Goal: Task Accomplishment & Management: Use online tool/utility

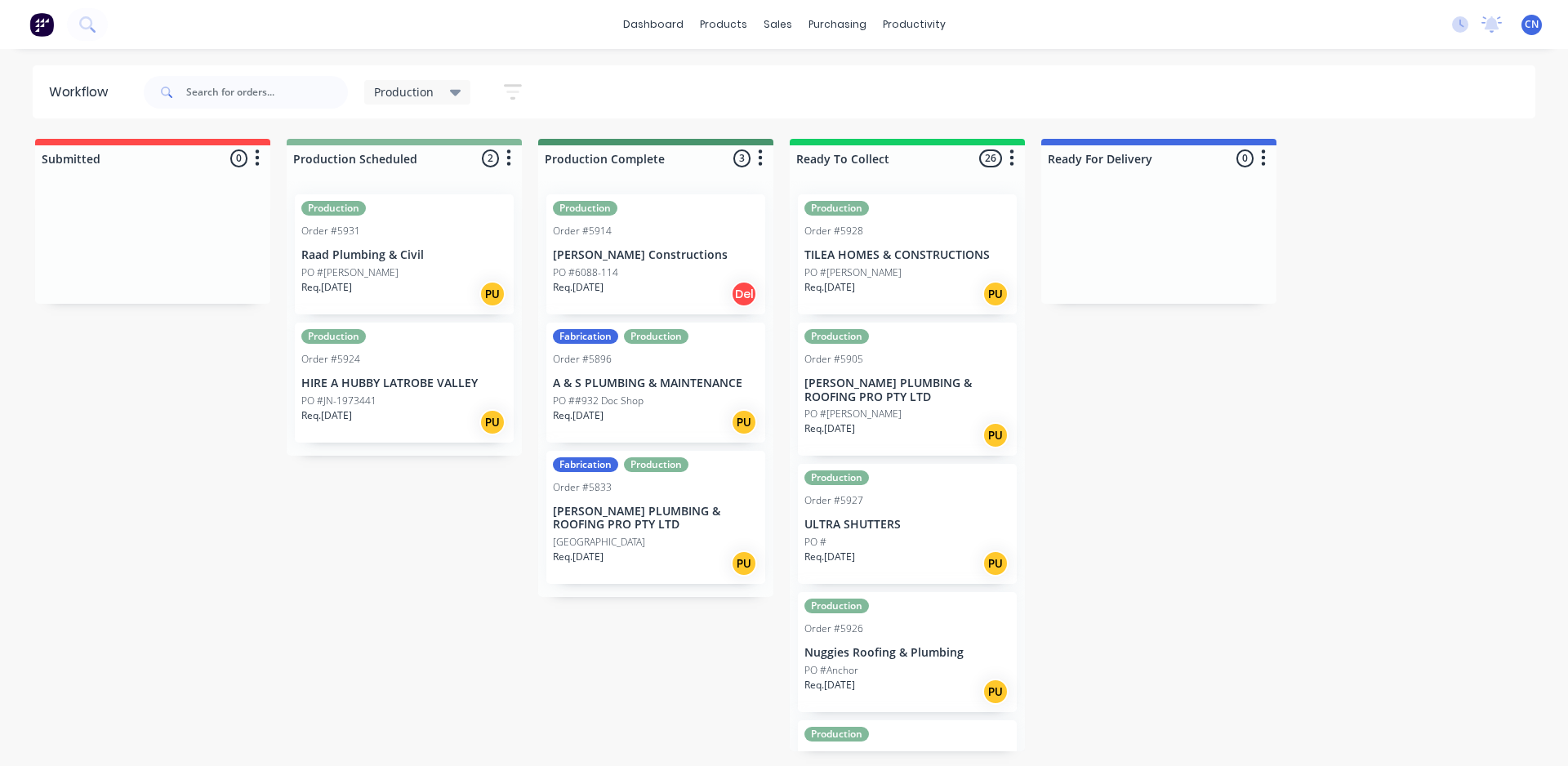
click at [377, 260] on p "Raad Plumbing & Civil" at bounding box center [403, 254] width 206 height 14
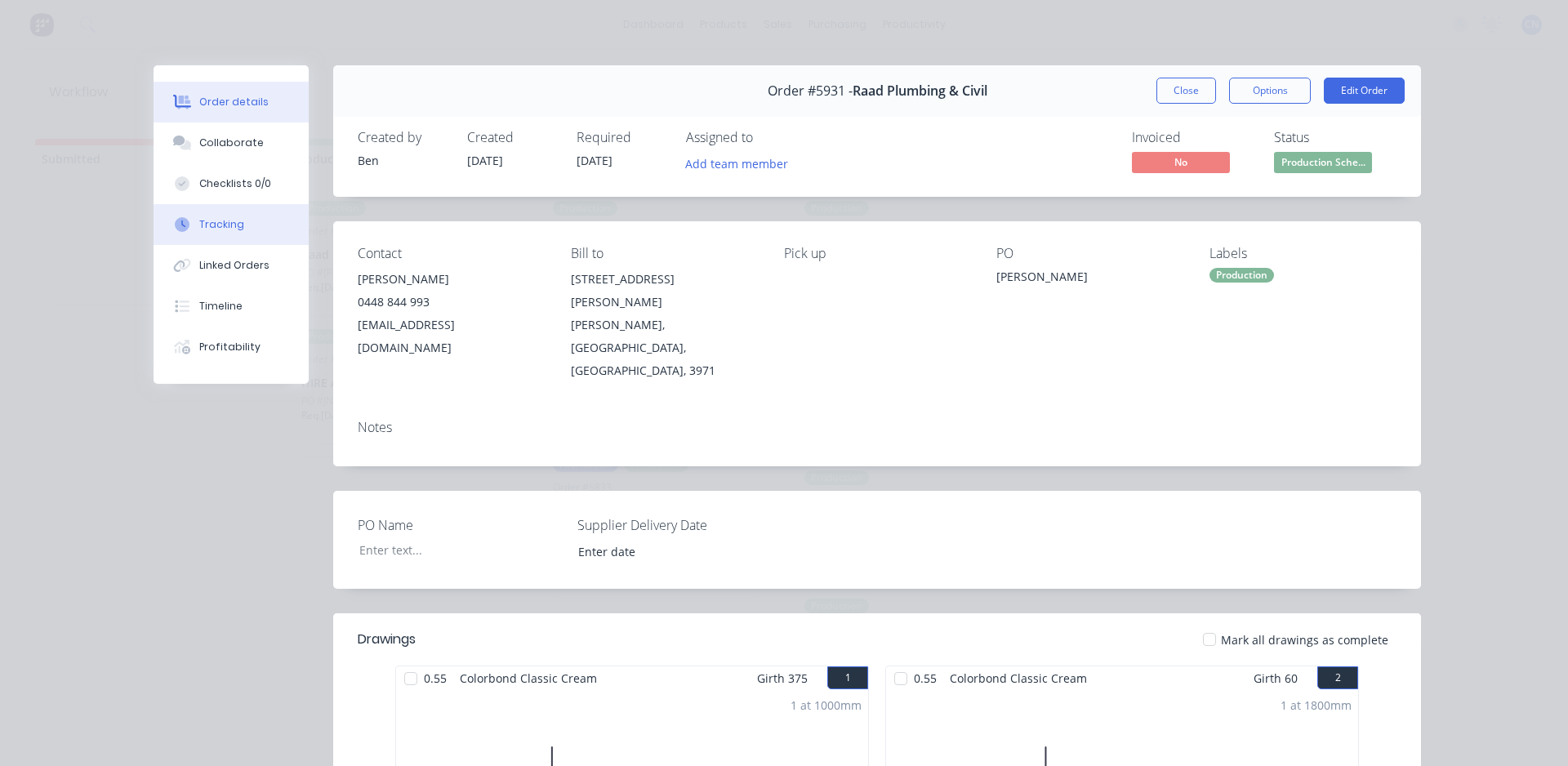
click at [186, 225] on div at bounding box center [182, 224] width 25 height 15
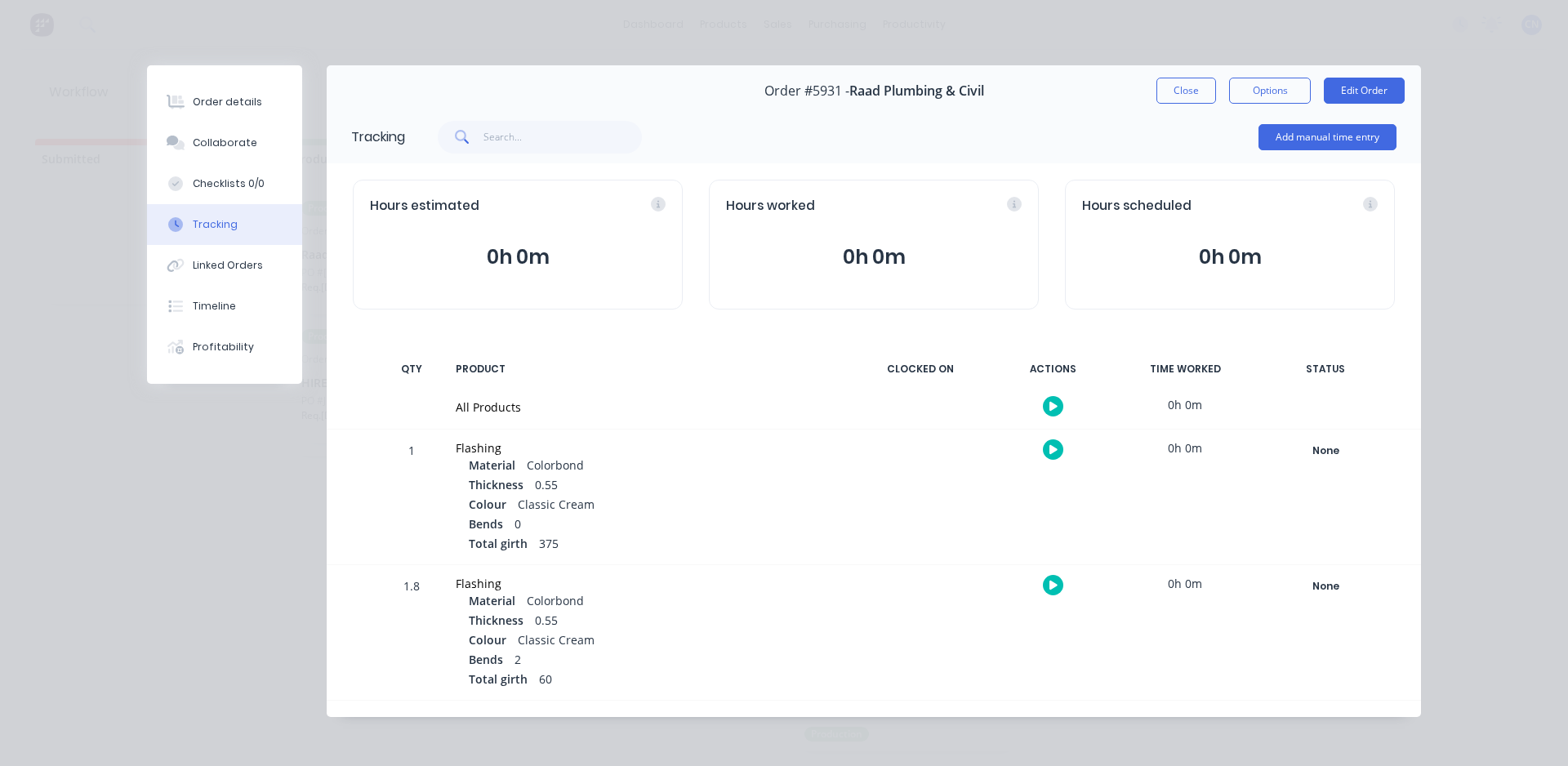
click at [1048, 413] on button "button" at bounding box center [1053, 406] width 20 height 20
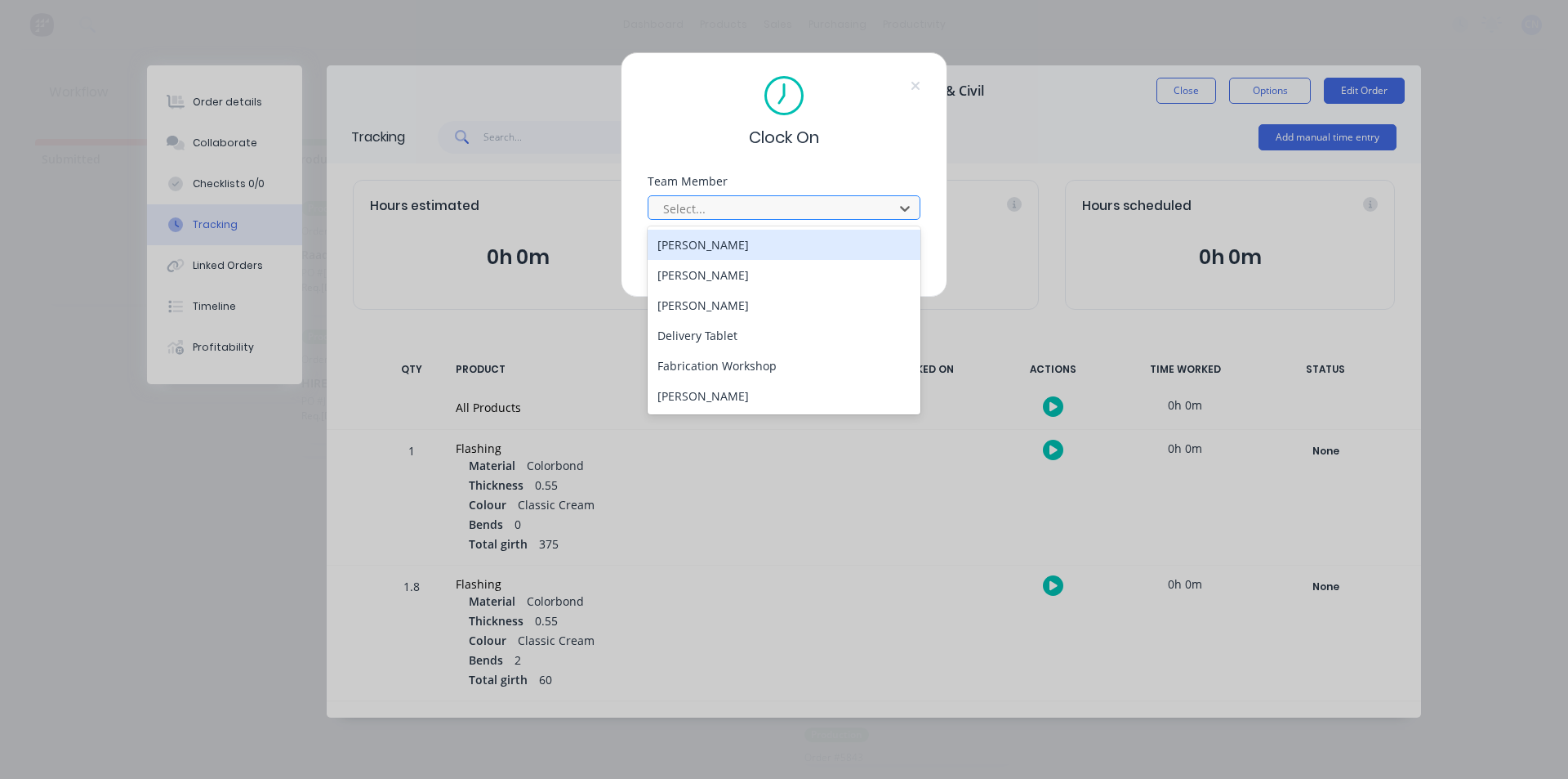
click at [757, 206] on div at bounding box center [773, 209] width 224 height 20
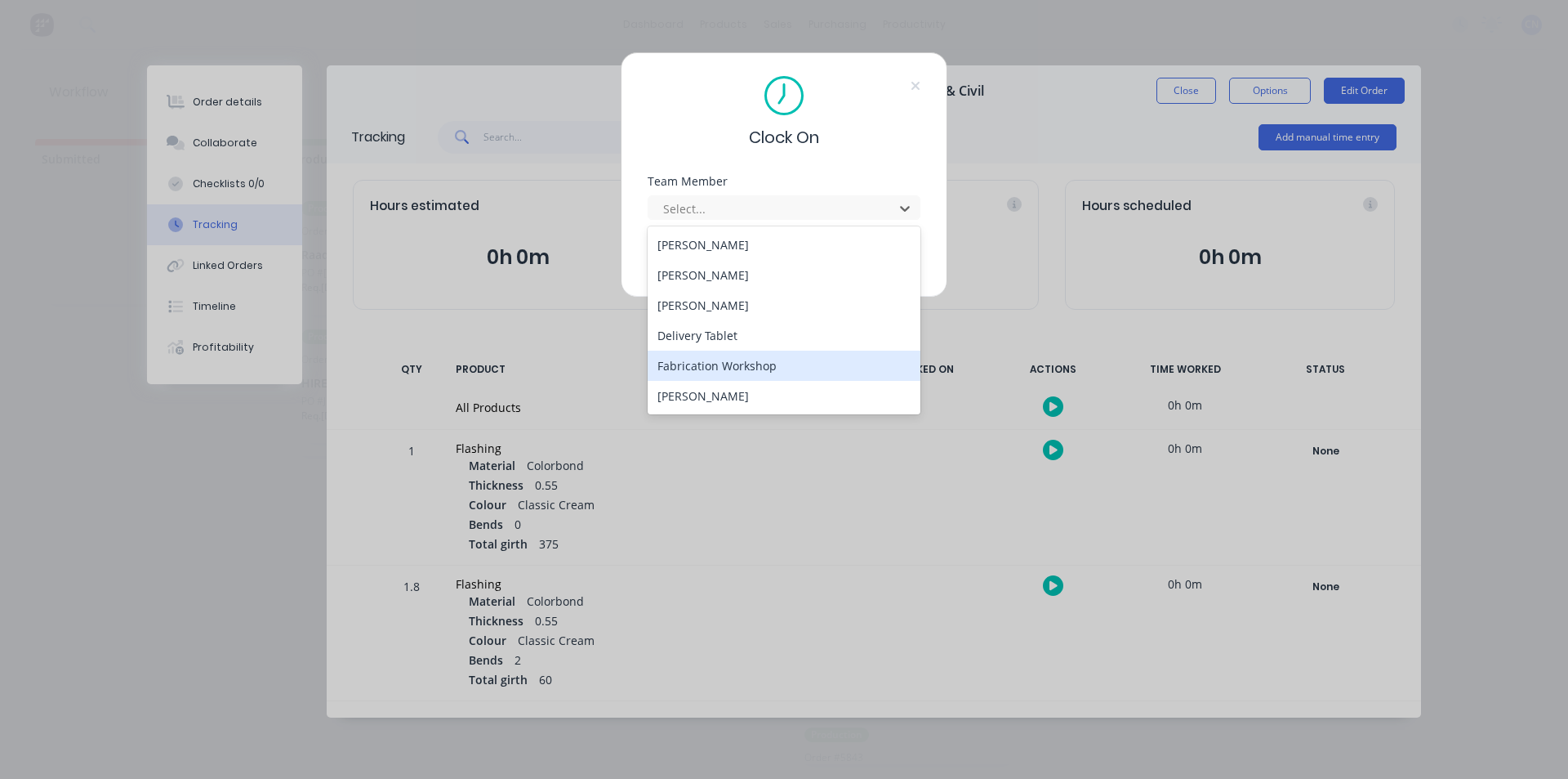
click at [765, 375] on div "Fabrication Workshop" at bounding box center [784, 365] width 273 height 30
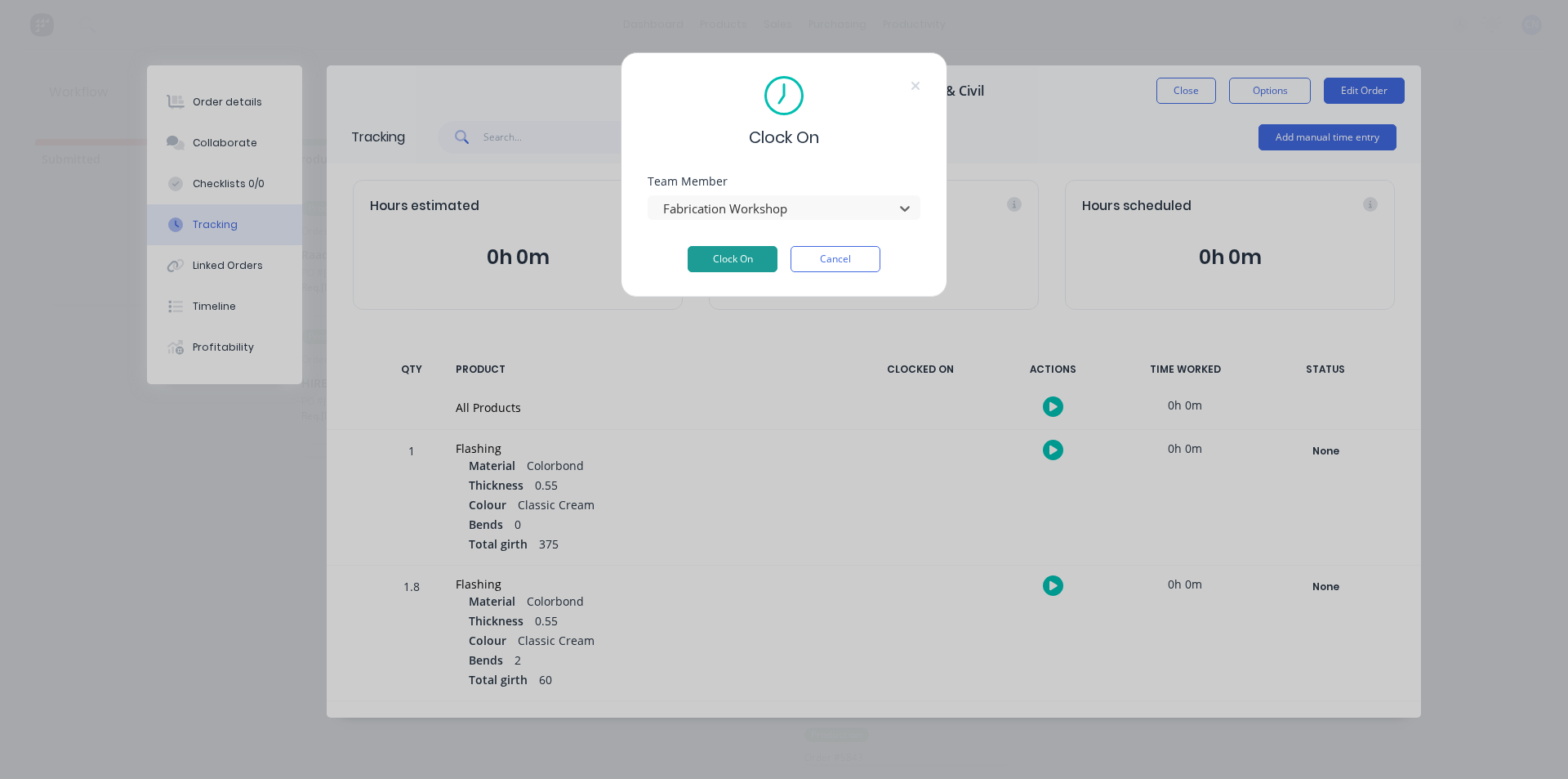
click at [726, 264] on button "Clock On" at bounding box center [733, 259] width 90 height 27
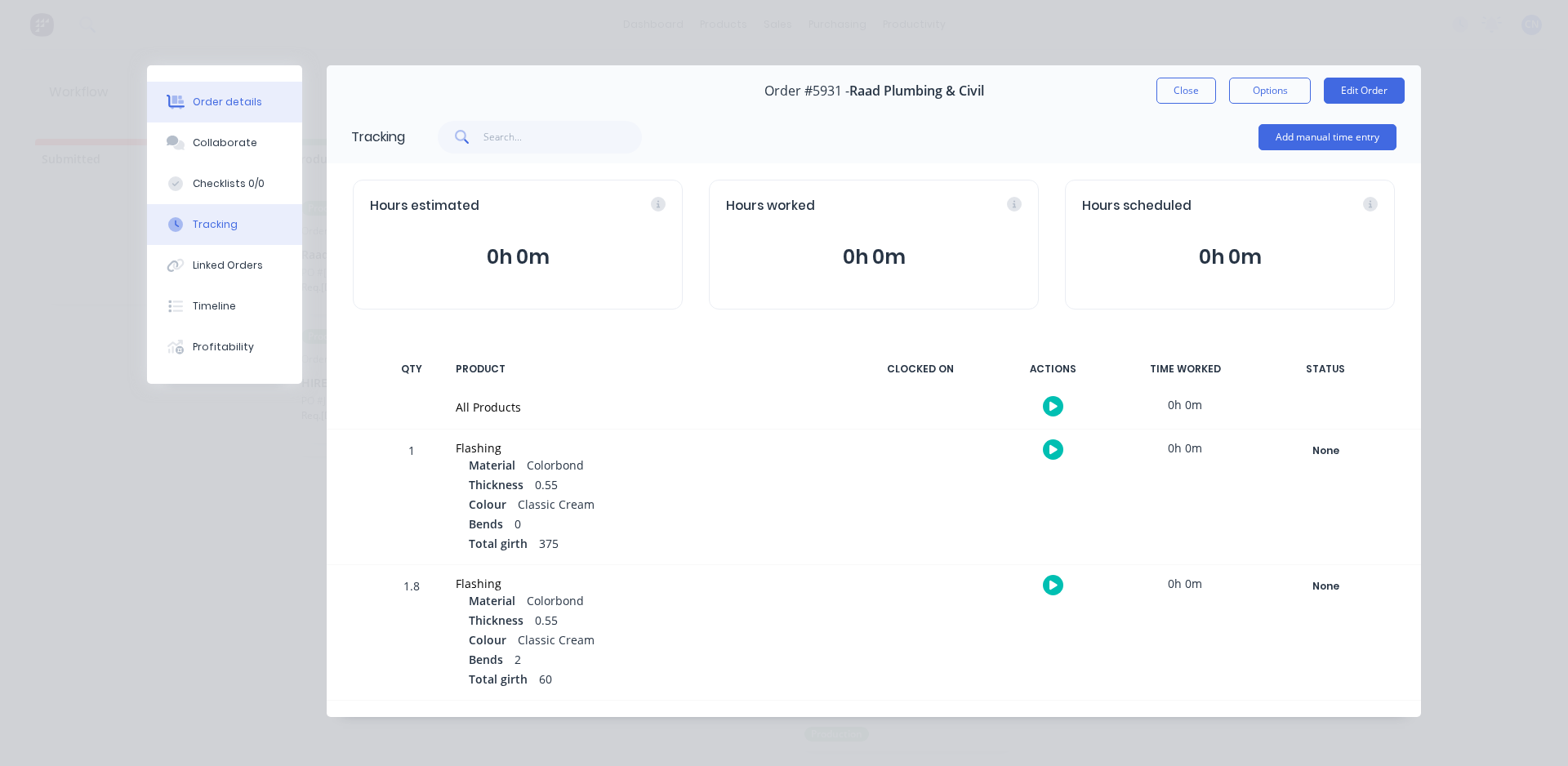
click at [209, 108] on div "Order details" at bounding box center [228, 102] width 70 height 15
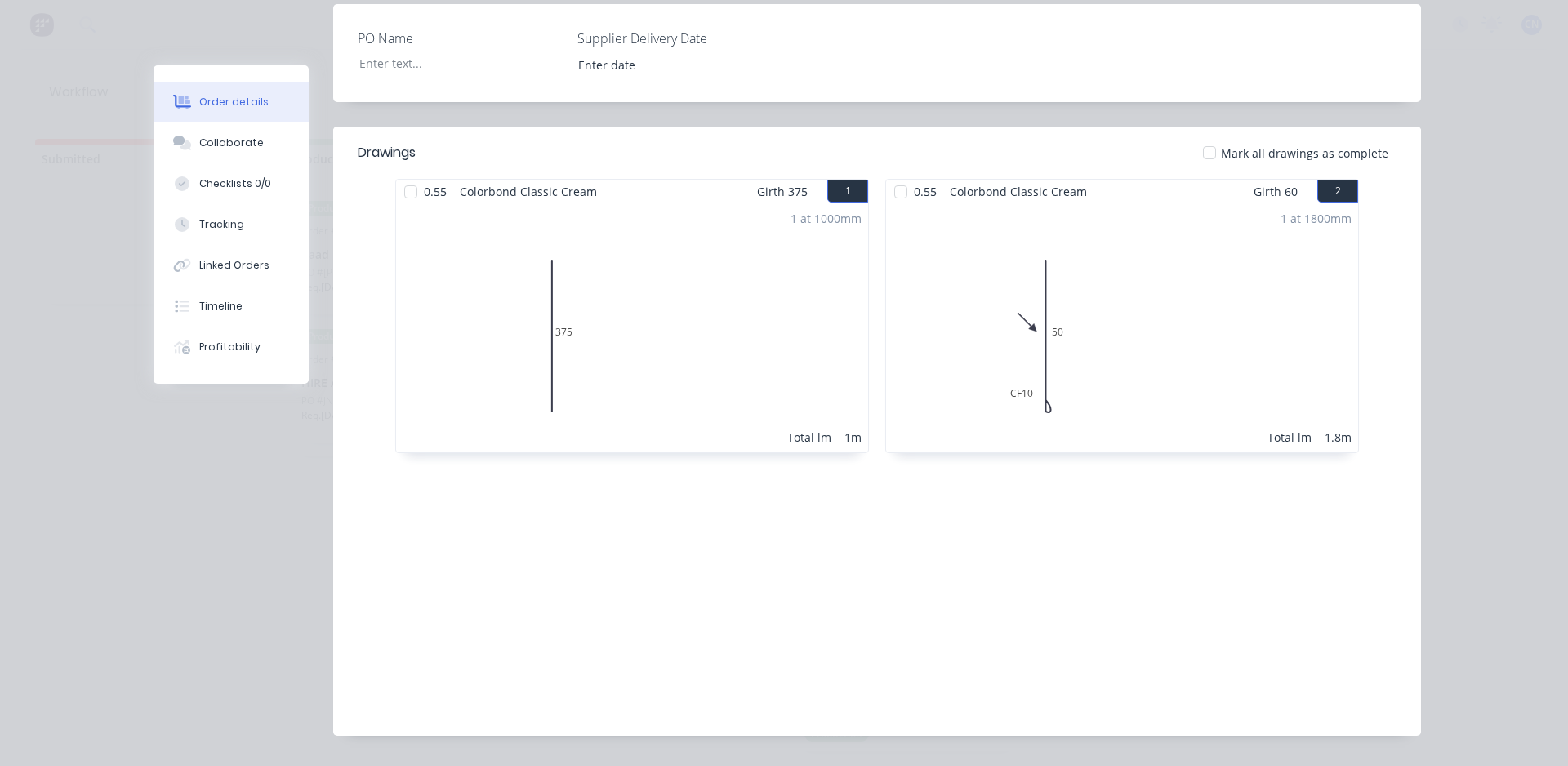
scroll to position [79, 0]
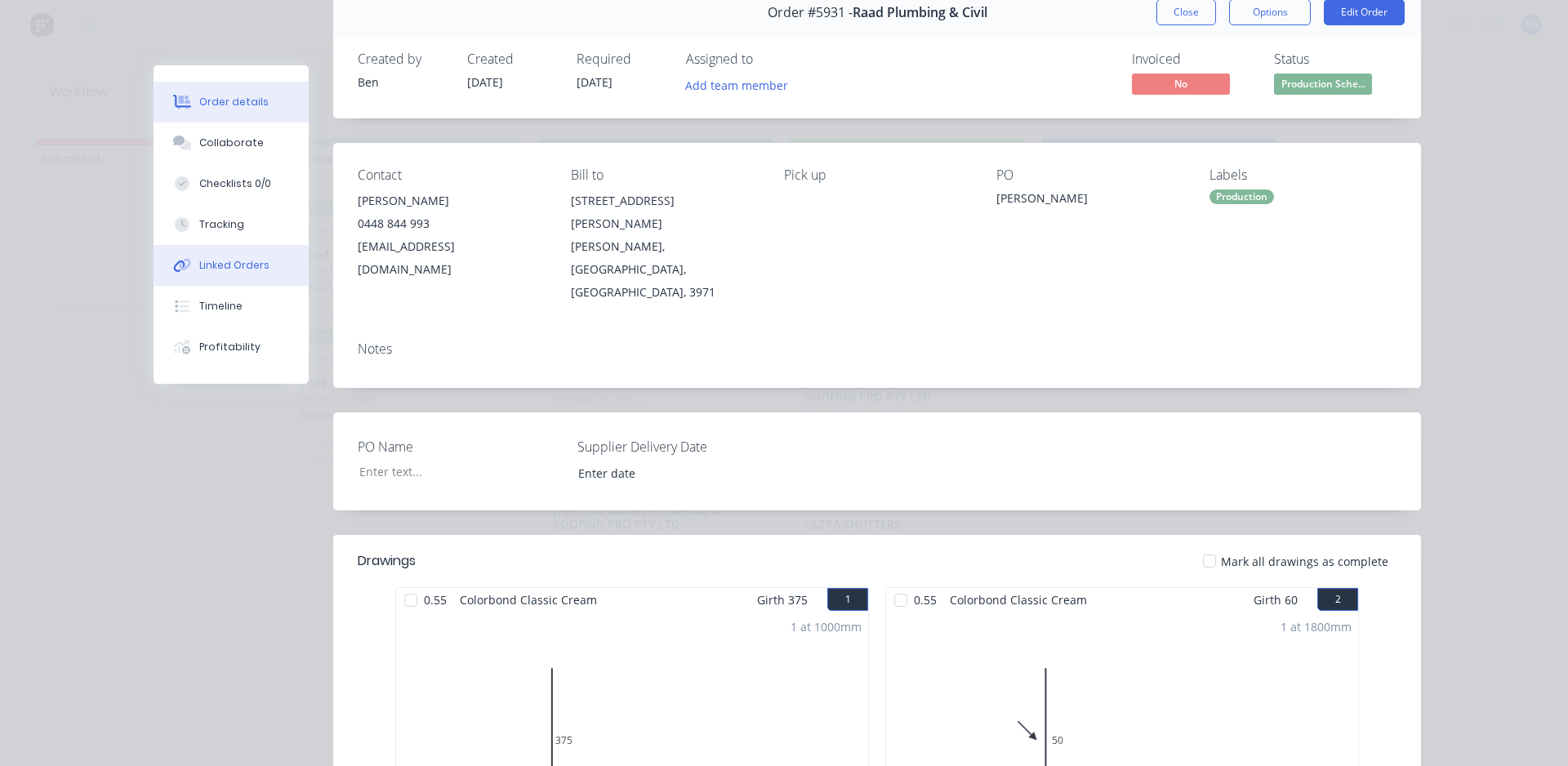
click at [220, 246] on button "Linked Orders" at bounding box center [231, 265] width 156 height 41
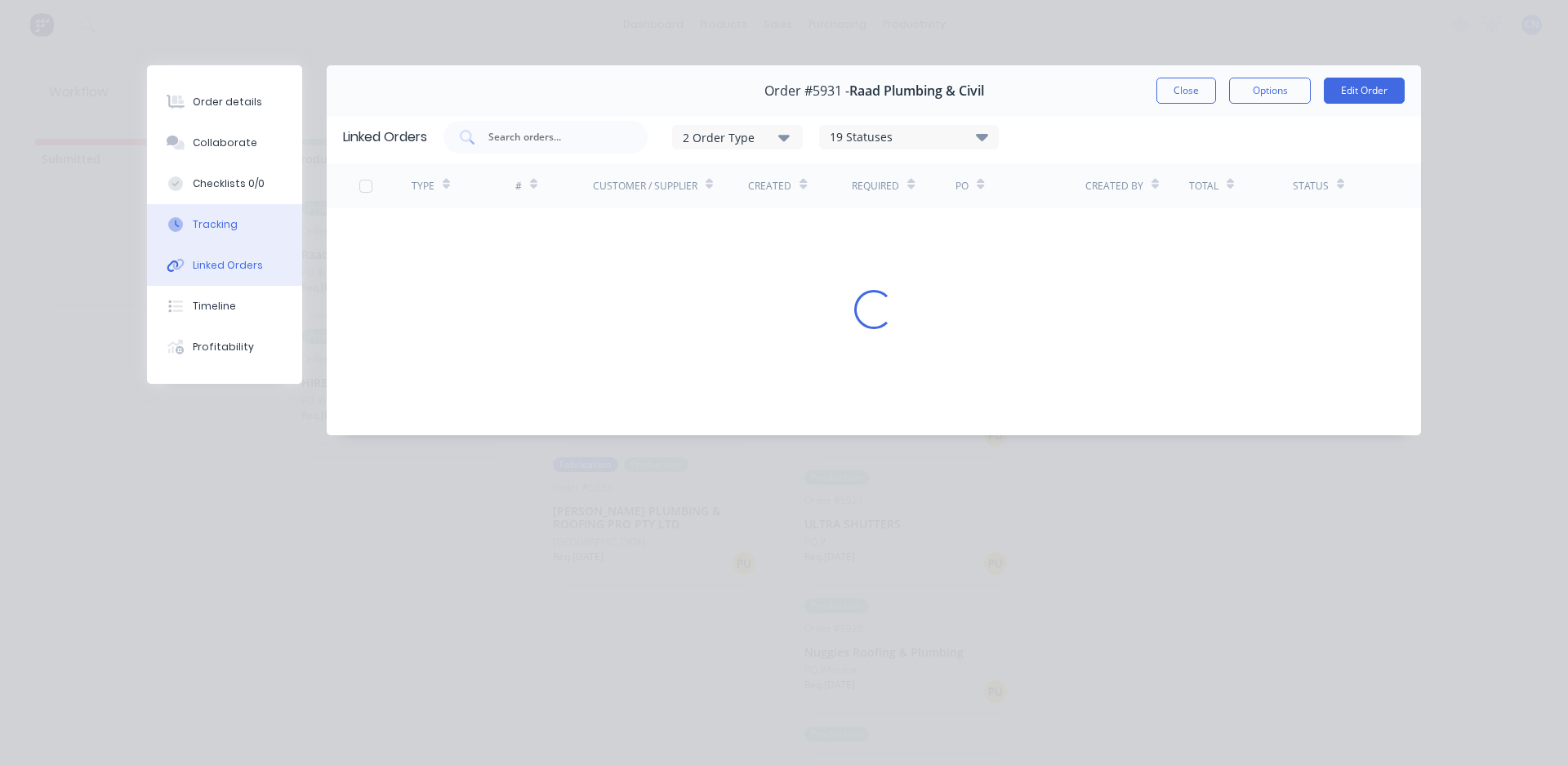
scroll to position [0, 0]
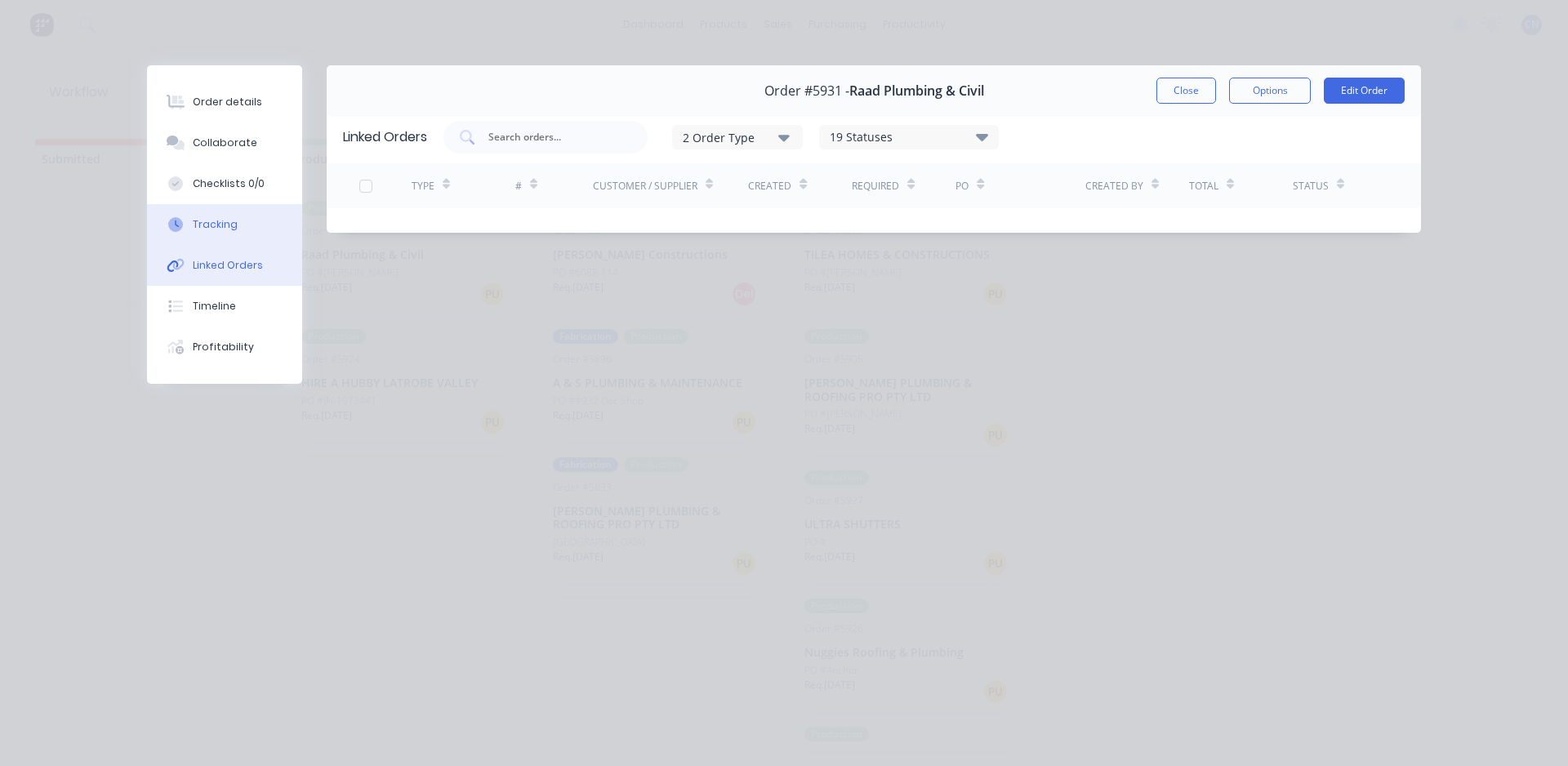
click at [229, 227] on div "Tracking" at bounding box center [215, 224] width 45 height 15
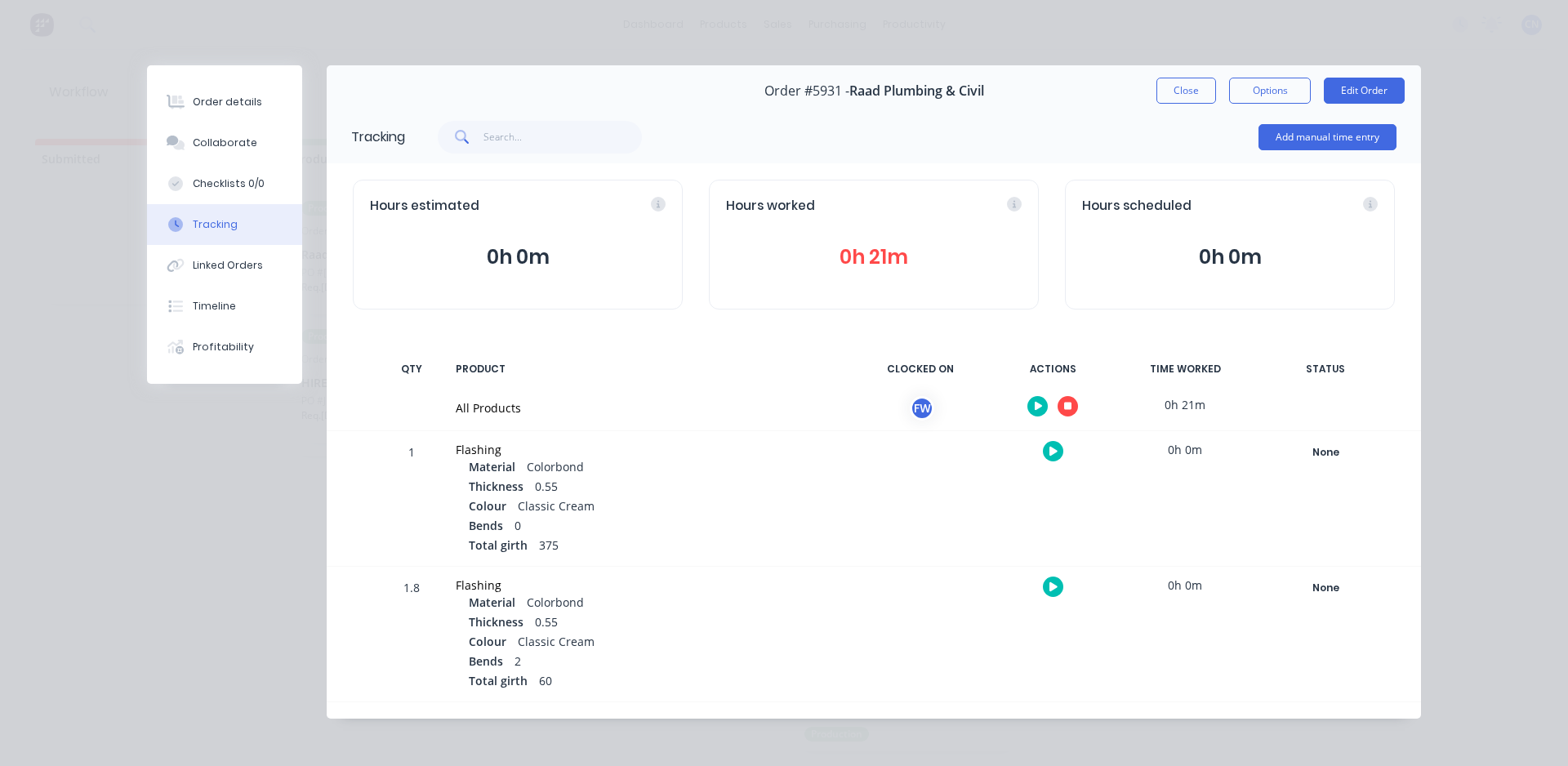
click at [1059, 415] on button "button" at bounding box center [1068, 406] width 20 height 20
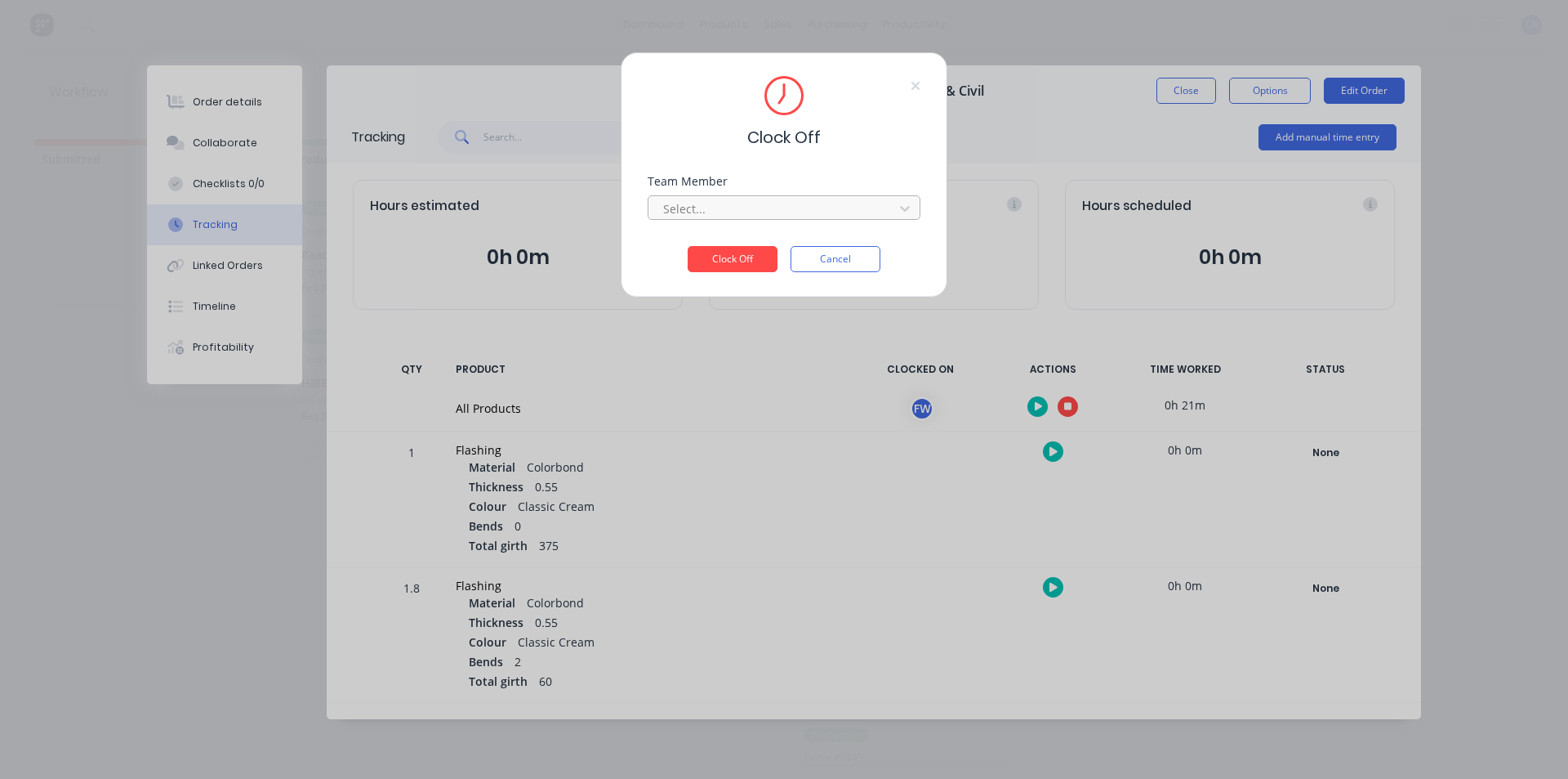
click at [772, 214] on div at bounding box center [773, 209] width 224 height 20
click at [780, 247] on div "Fabrication Workshop" at bounding box center [784, 244] width 273 height 30
click at [746, 247] on button "Clock Off" at bounding box center [733, 259] width 90 height 27
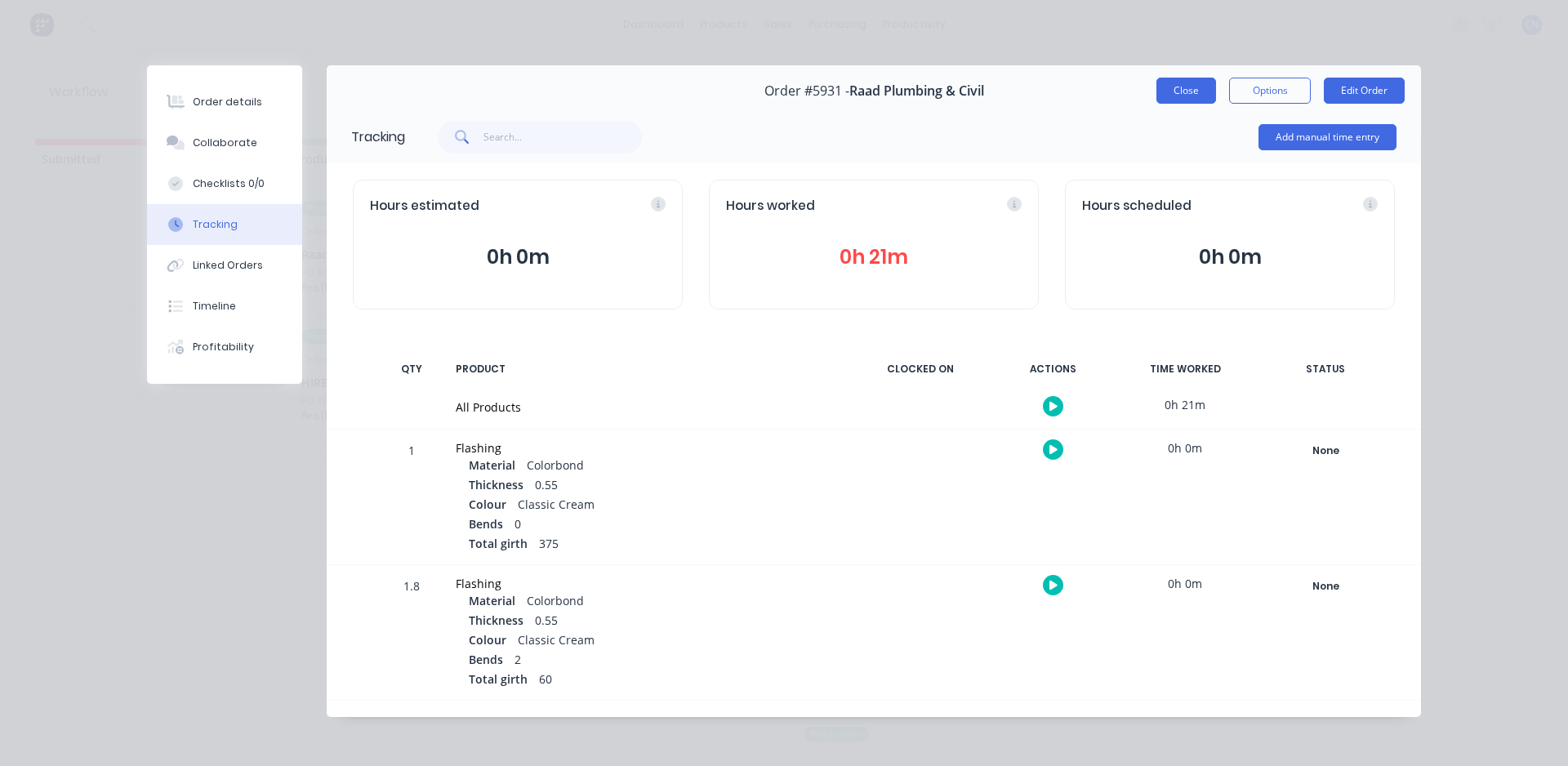
click at [1182, 99] on button "Close" at bounding box center [1186, 91] width 59 height 27
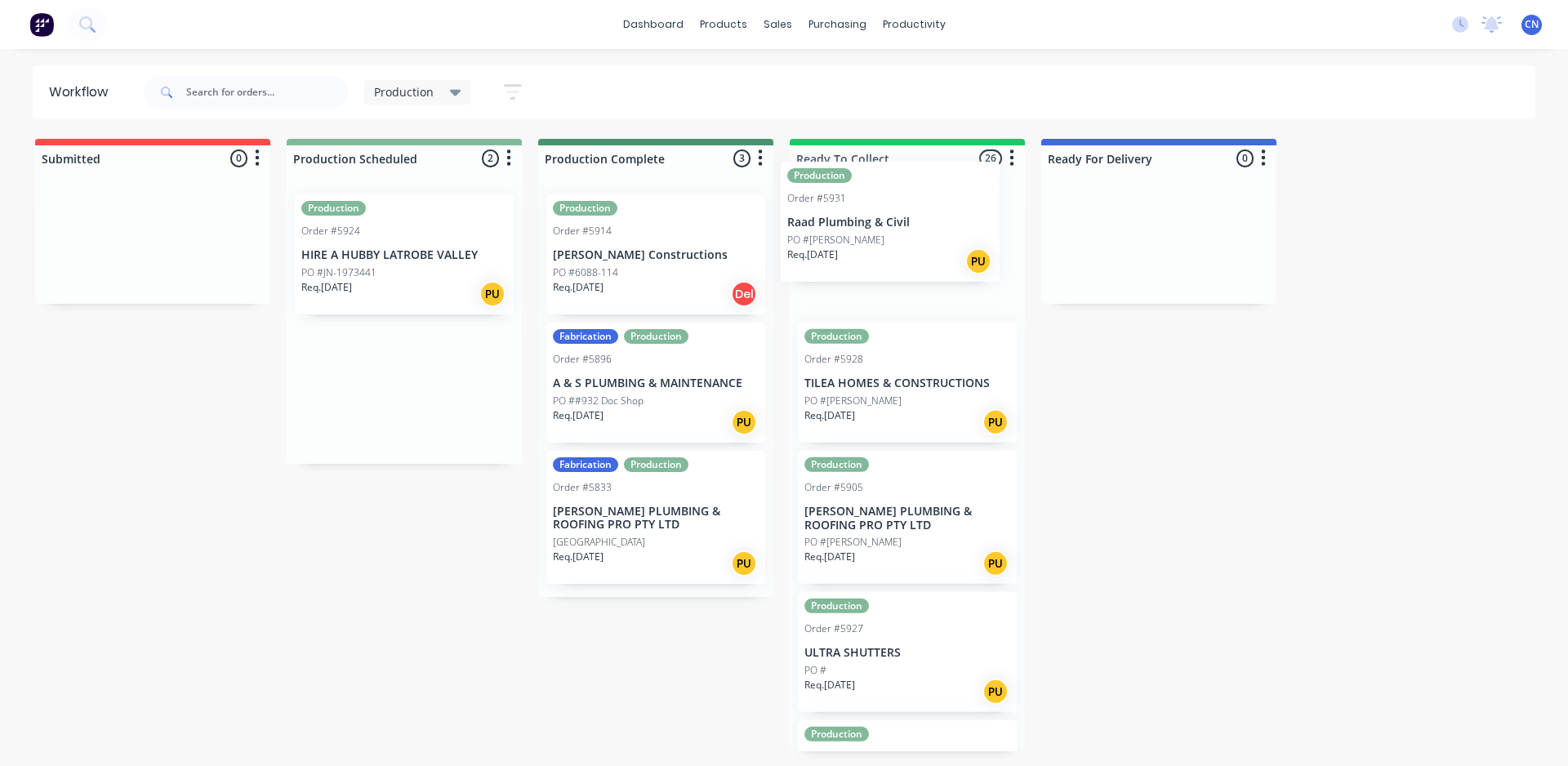
drag, startPoint x: 403, startPoint y: 274, endPoint x: 894, endPoint y: 241, distance: 492.1
click at [894, 241] on div "Submitted 0 Summaries Total order value Invoiced to date To be invoiced Product…" at bounding box center [1231, 446] width 2486 height 613
click at [392, 254] on p "HIRE A HUBBY LATROBE VALLEY" at bounding box center [403, 254] width 206 height 14
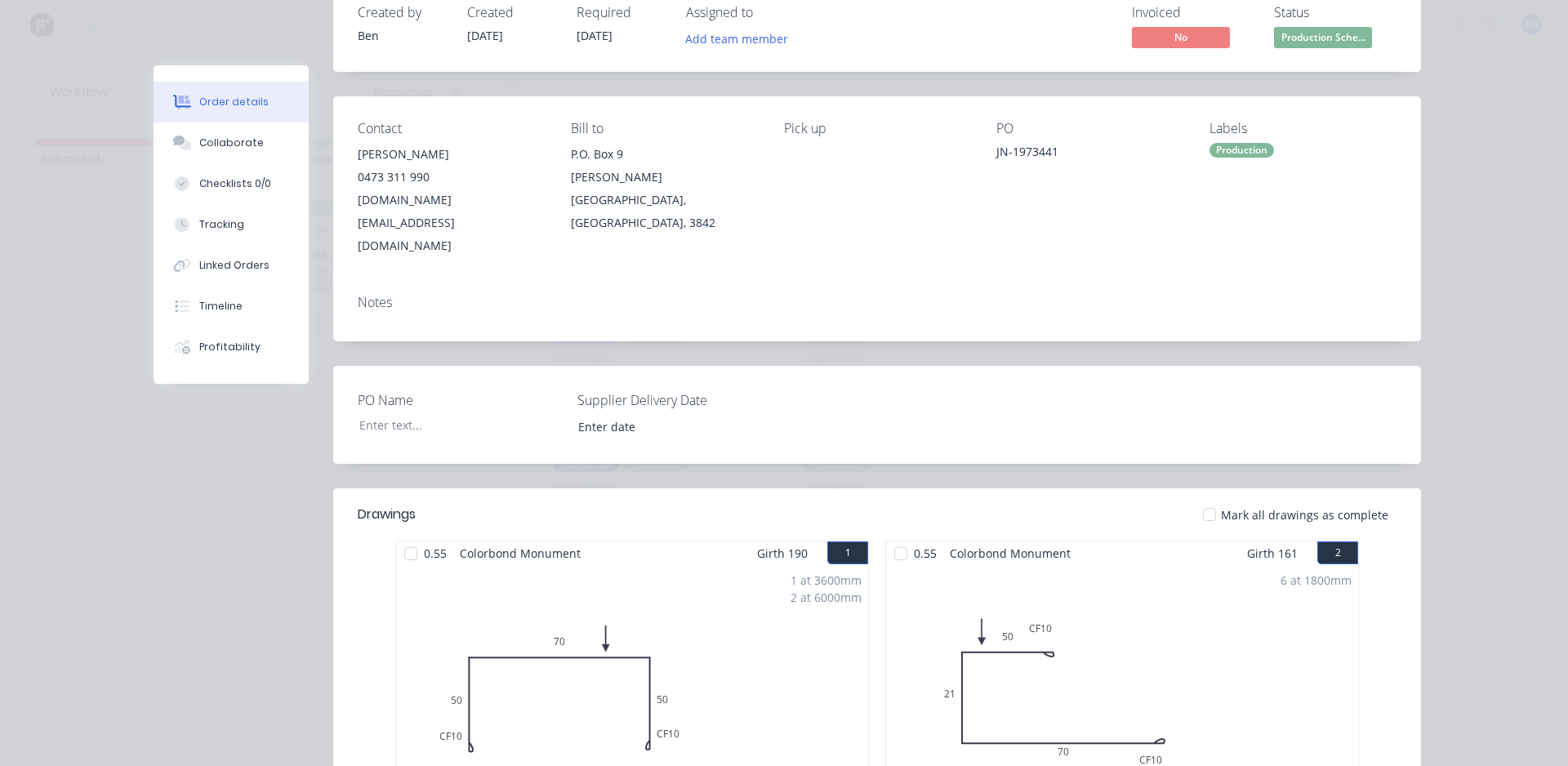
scroll to position [327, 0]
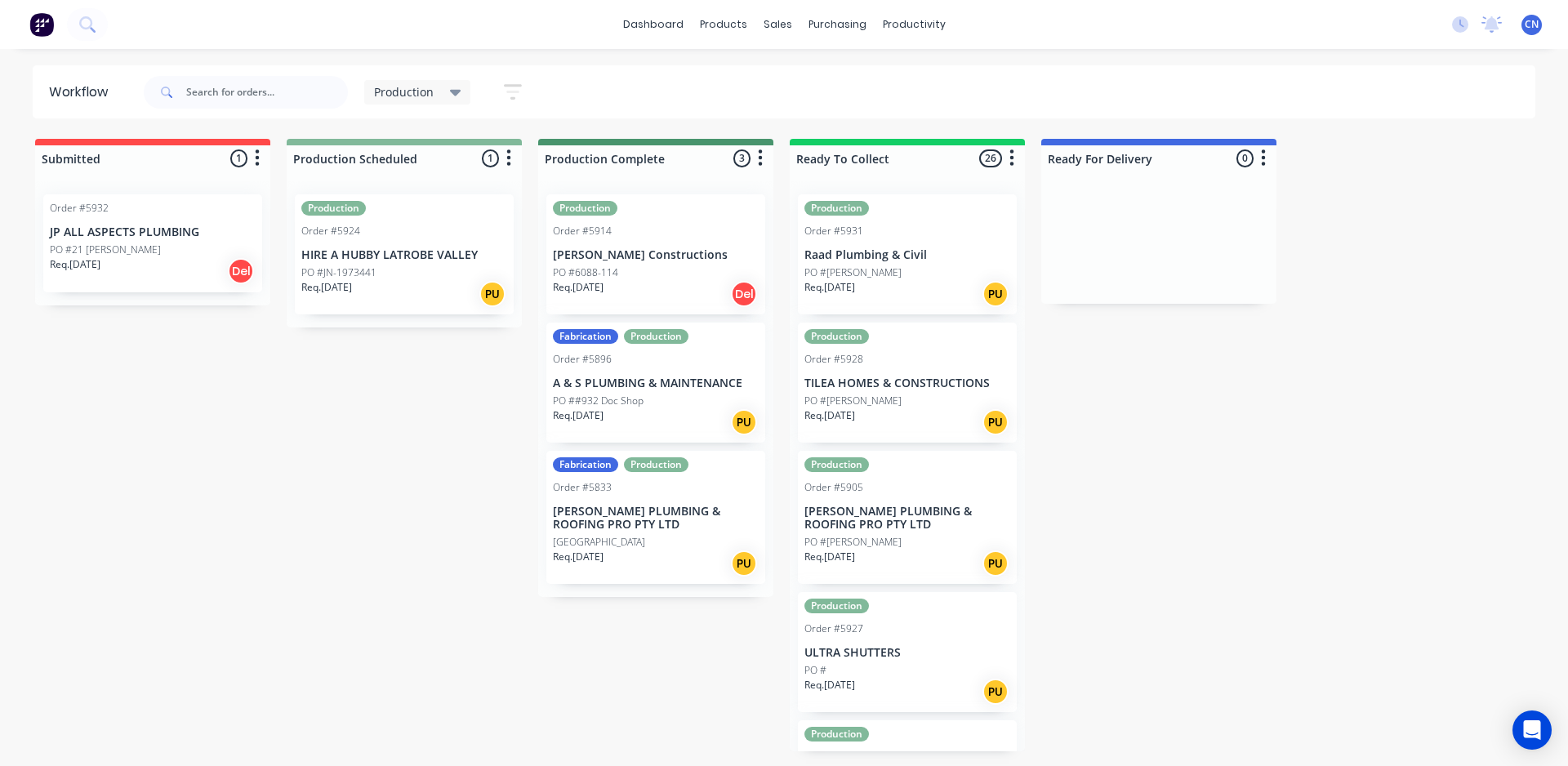
click at [407, 249] on p "HIRE A HUBBY LATROBE VALLEY" at bounding box center [403, 254] width 206 height 14
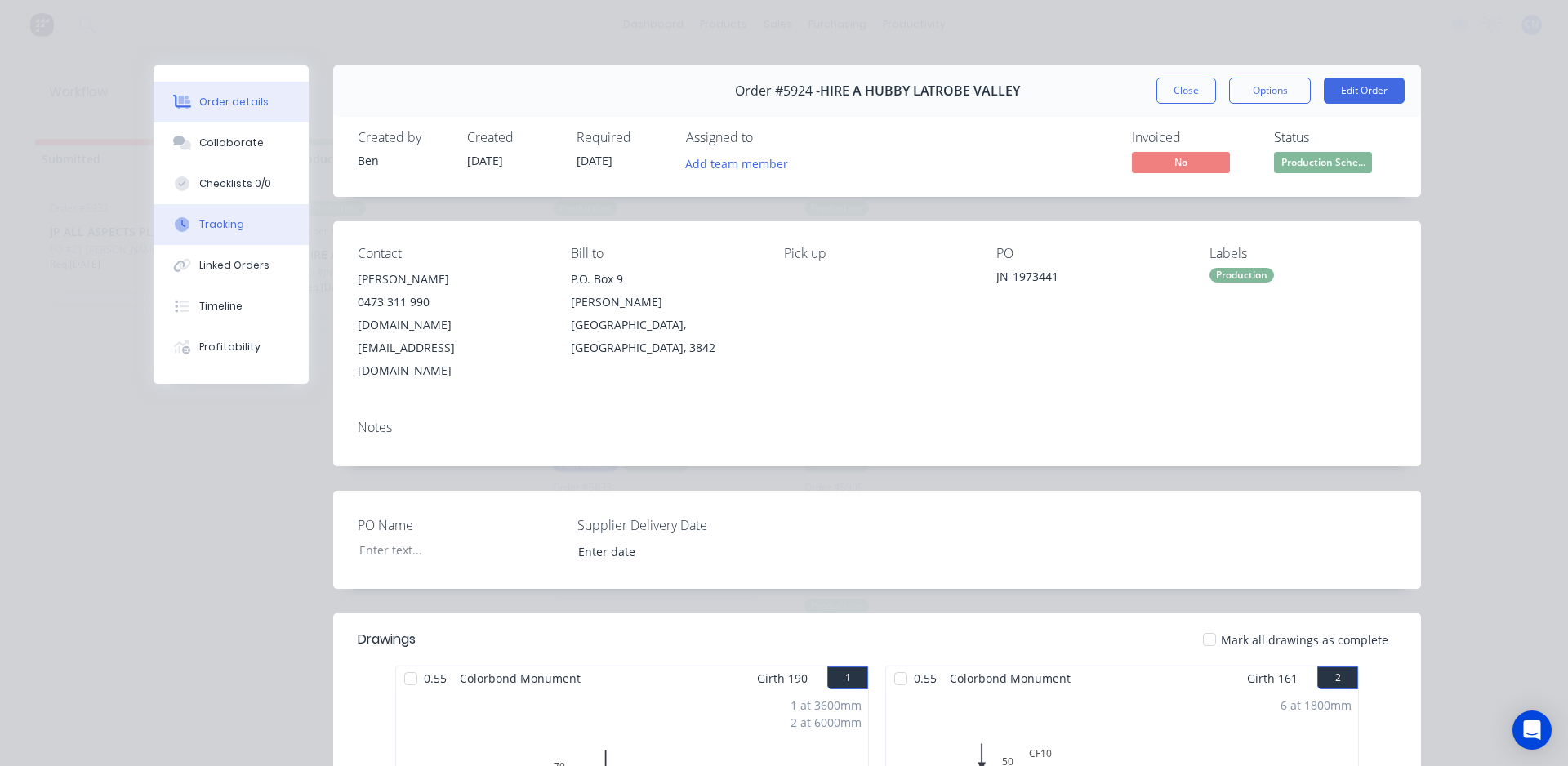
click at [226, 215] on button "Tracking" at bounding box center [231, 224] width 156 height 41
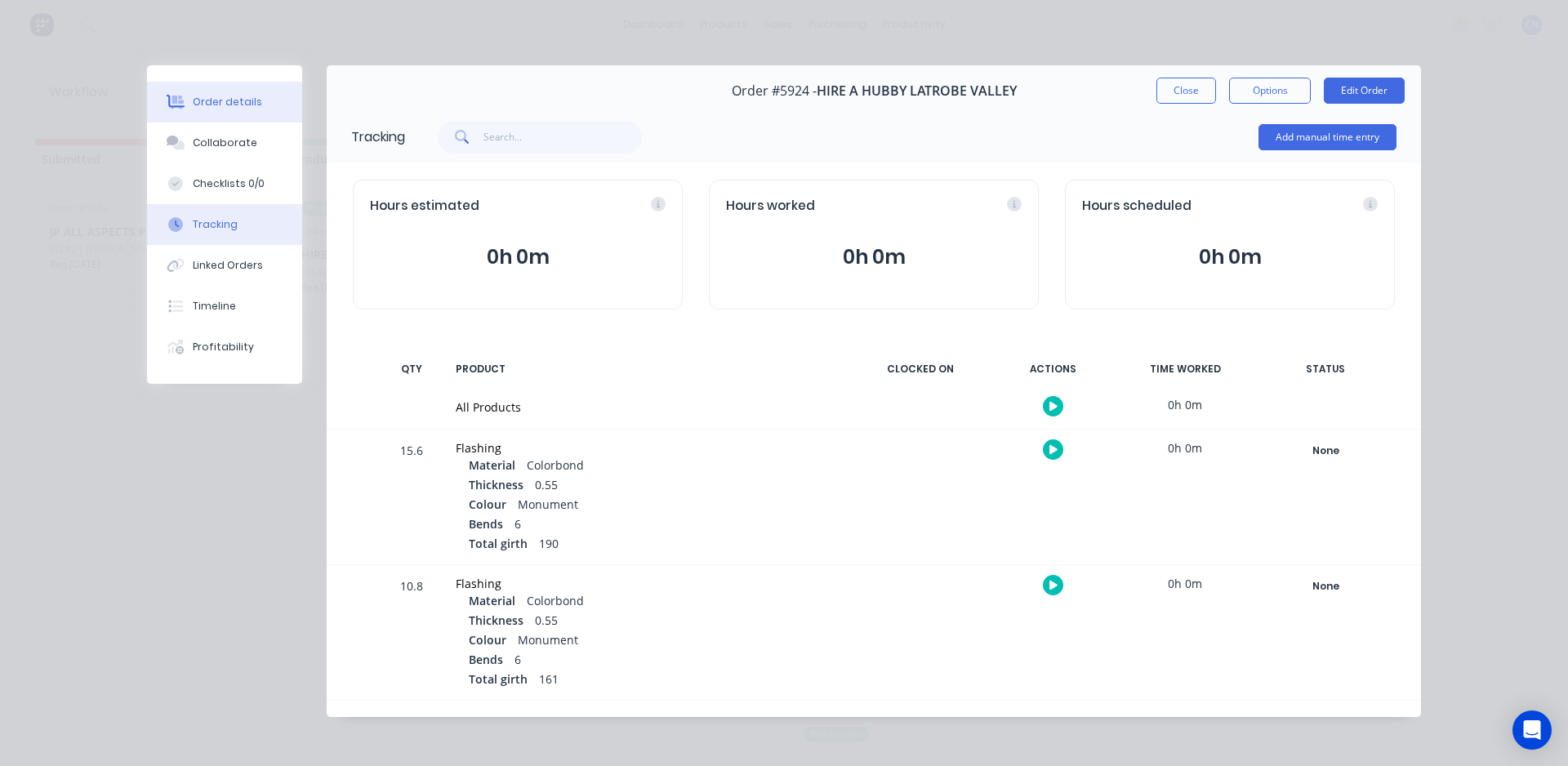
click at [227, 98] on div "Order details" at bounding box center [228, 102] width 70 height 15
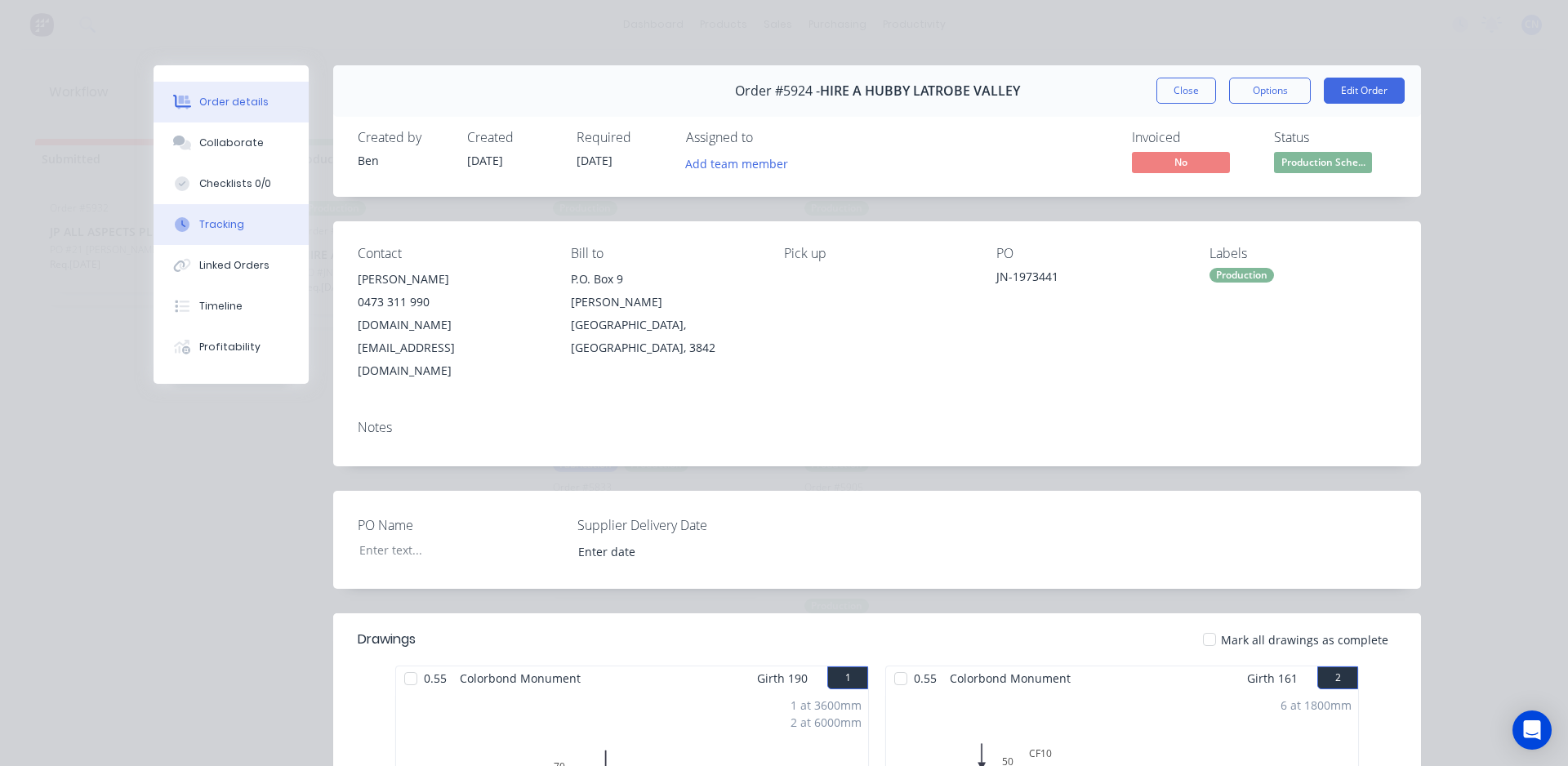
click at [252, 213] on button "Tracking" at bounding box center [231, 224] width 156 height 41
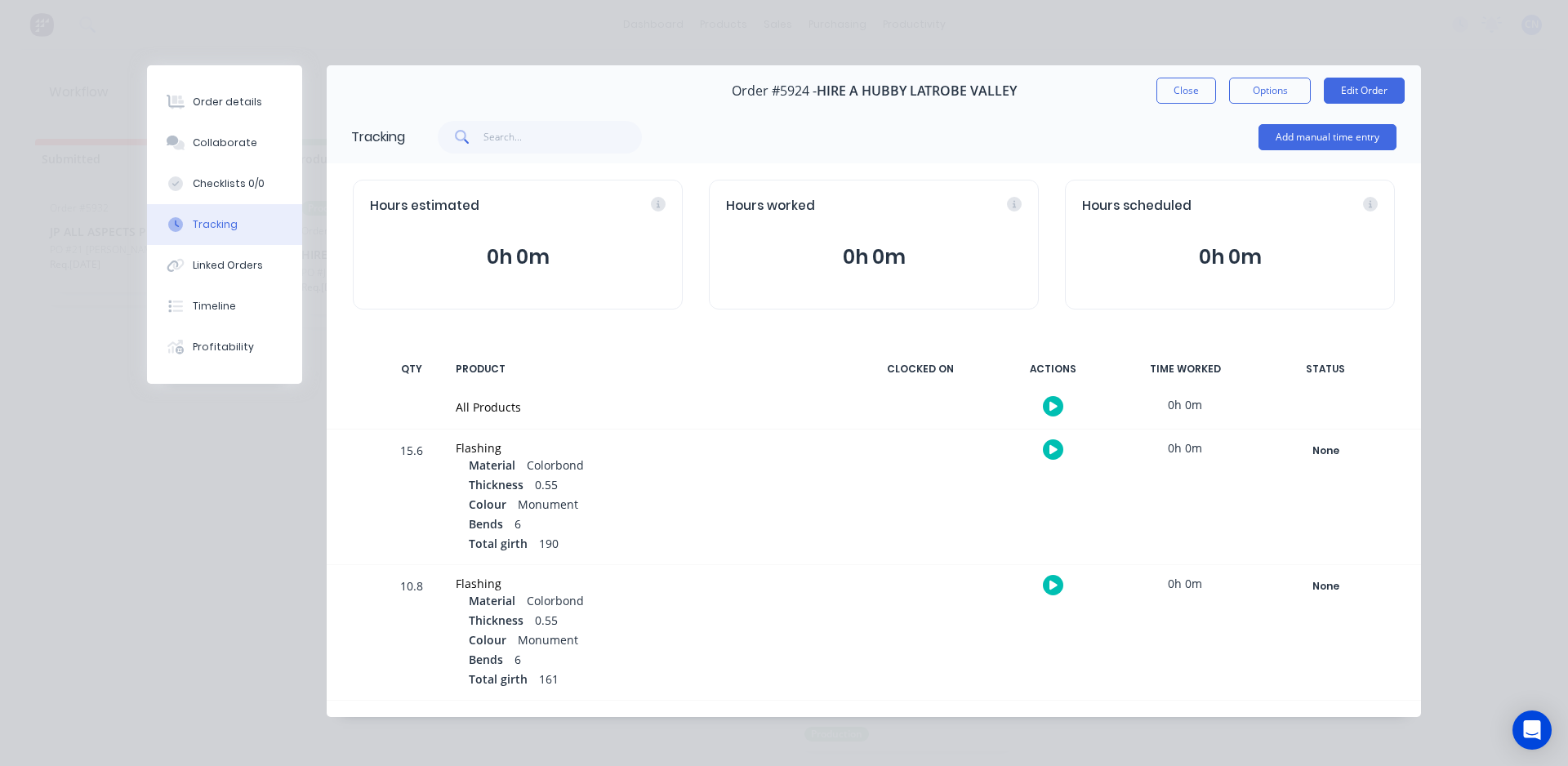
click at [1054, 404] on button "button" at bounding box center [1053, 406] width 20 height 20
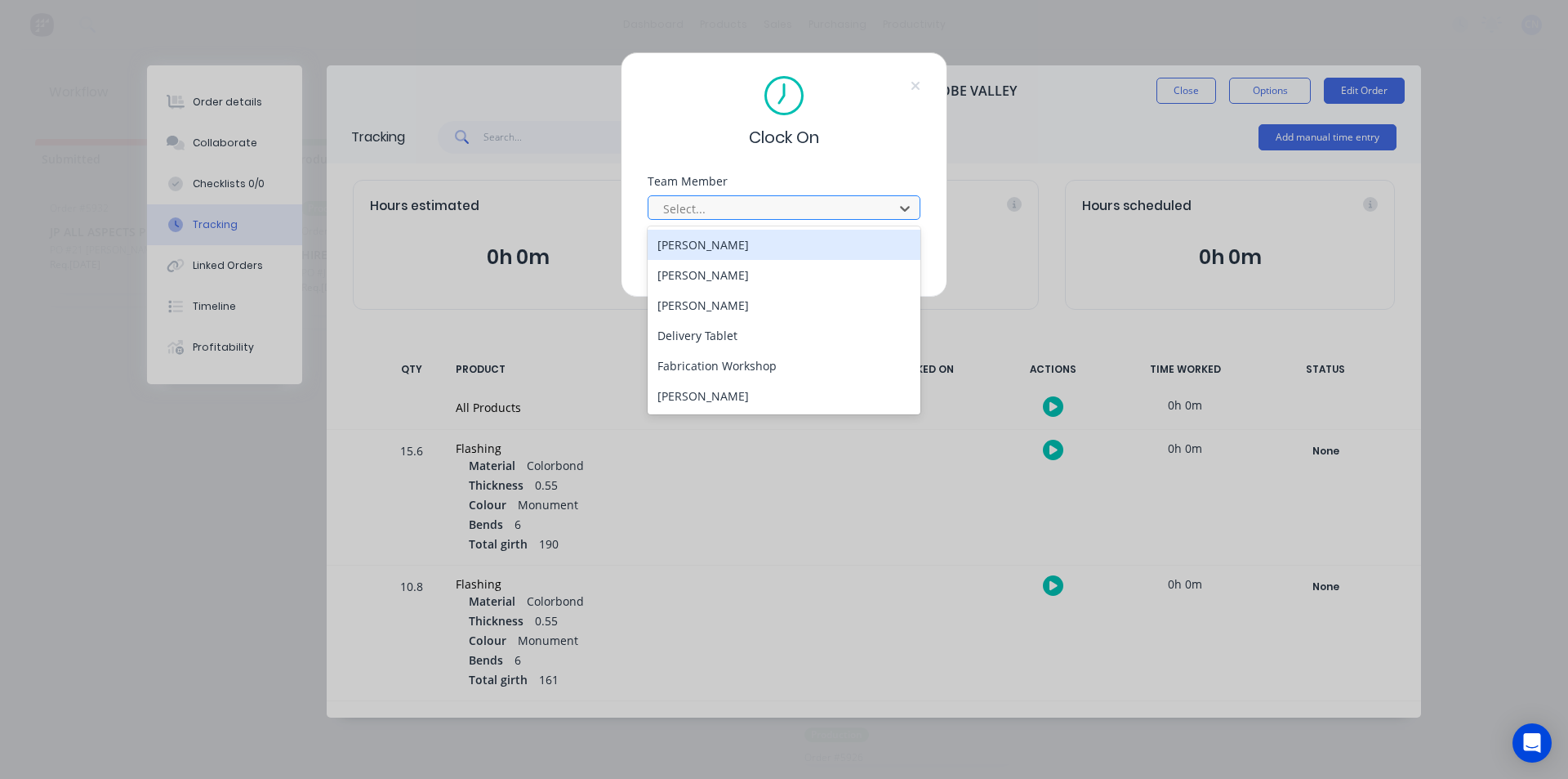
click at [854, 200] on div at bounding box center [773, 209] width 224 height 20
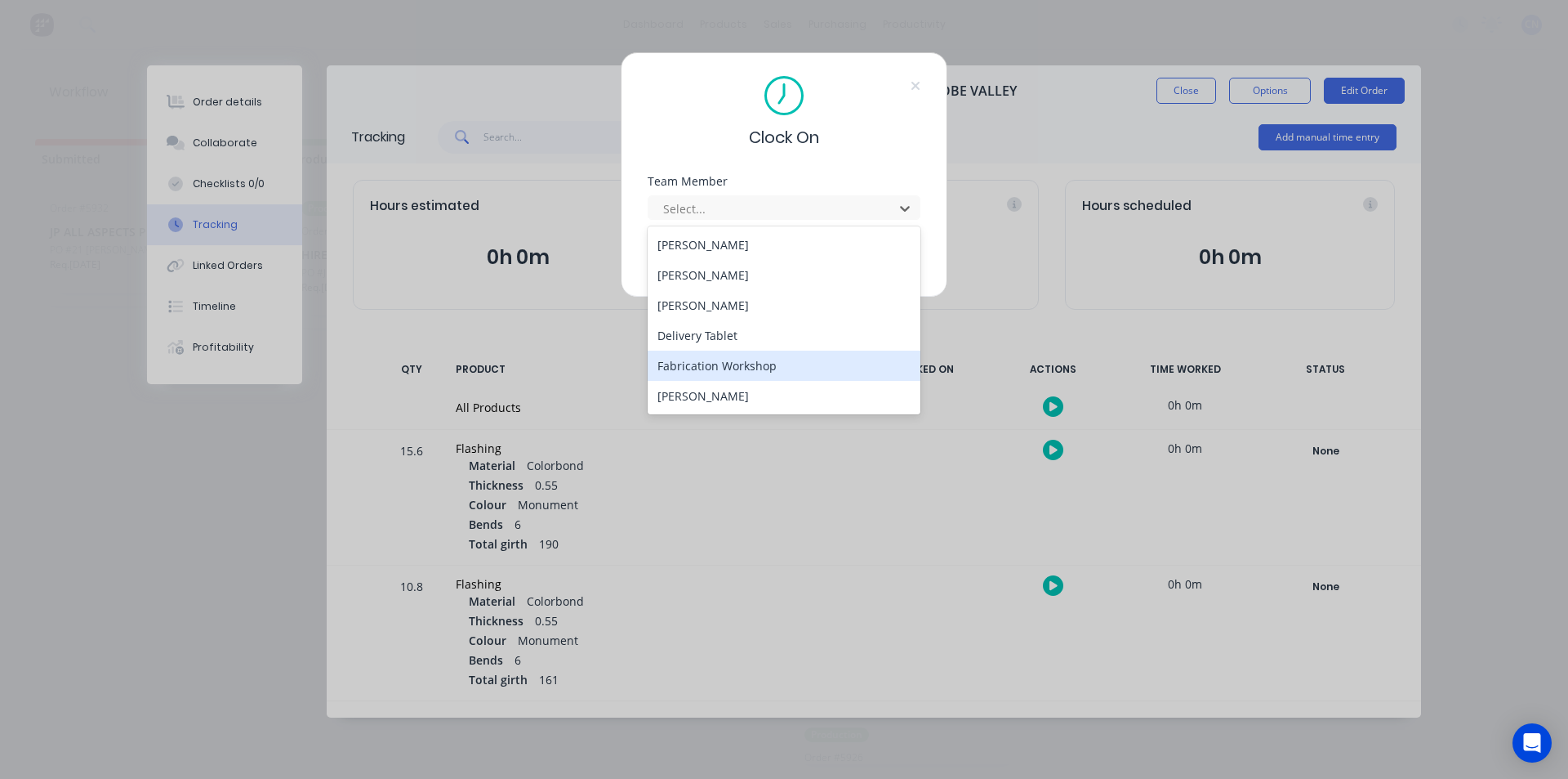
click at [794, 357] on div "Fabrication Workshop" at bounding box center [784, 365] width 273 height 30
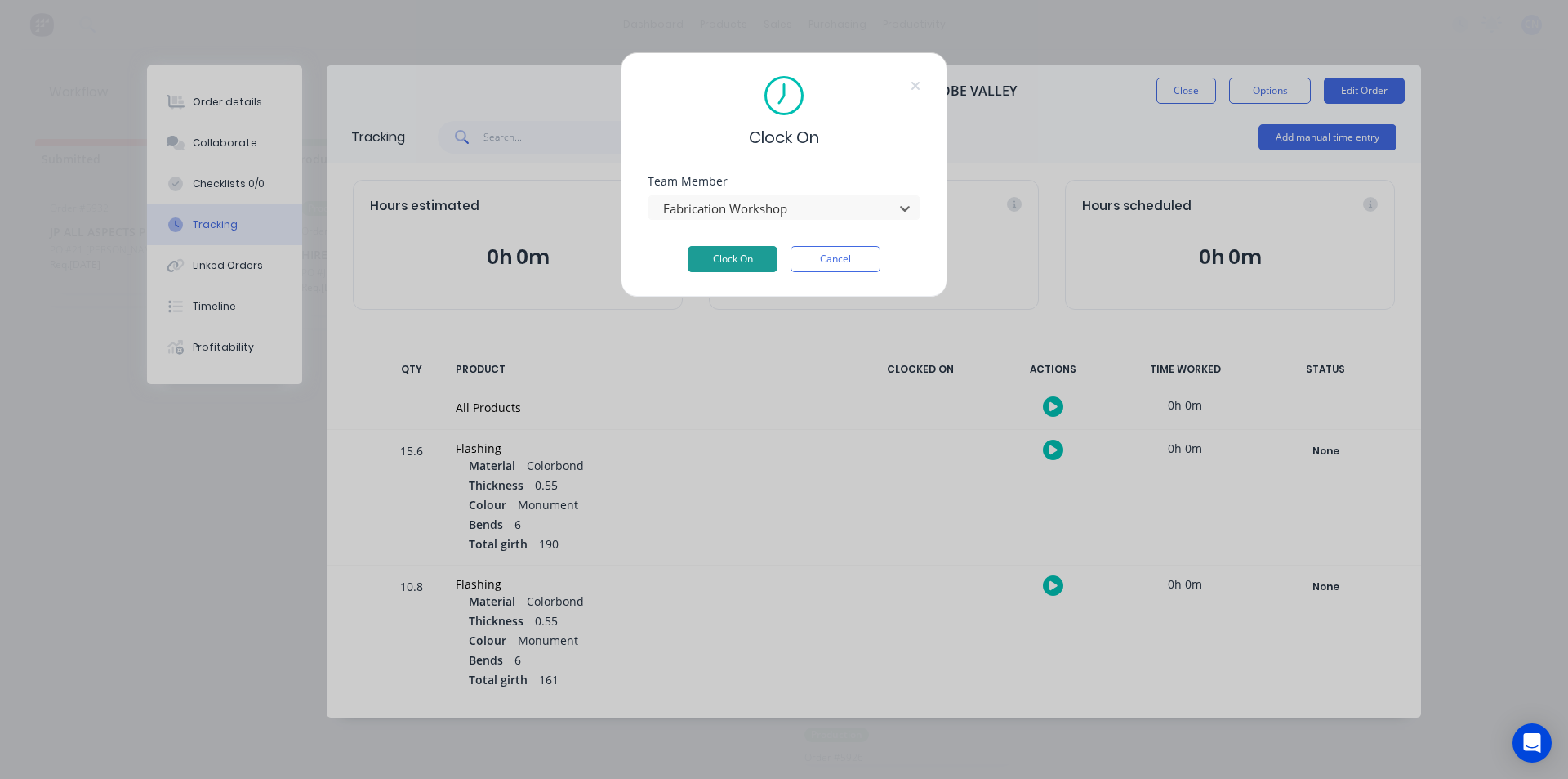
click at [734, 264] on button "Clock On" at bounding box center [733, 259] width 90 height 27
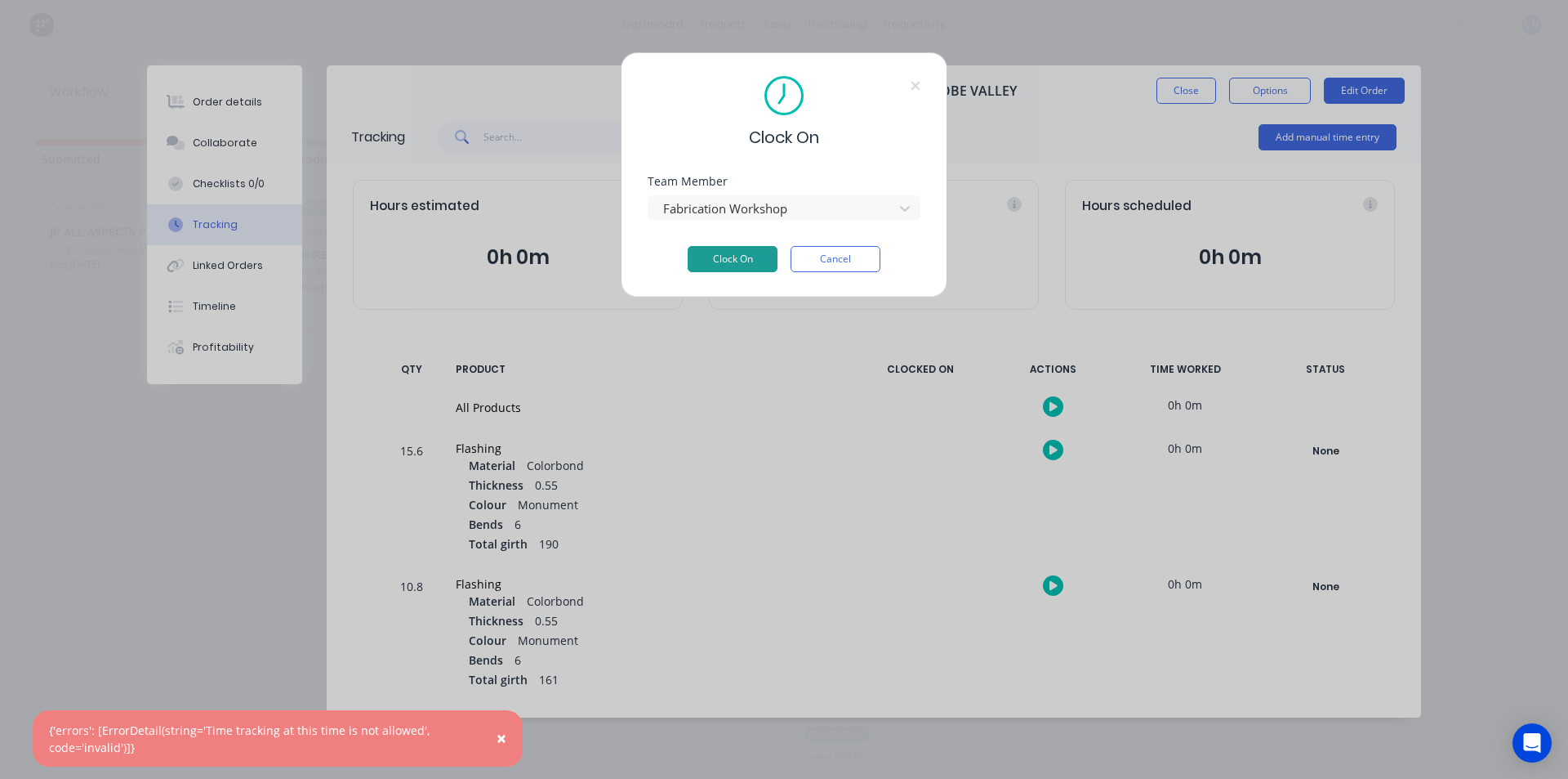
click at [757, 253] on button "Clock On" at bounding box center [733, 259] width 90 height 27
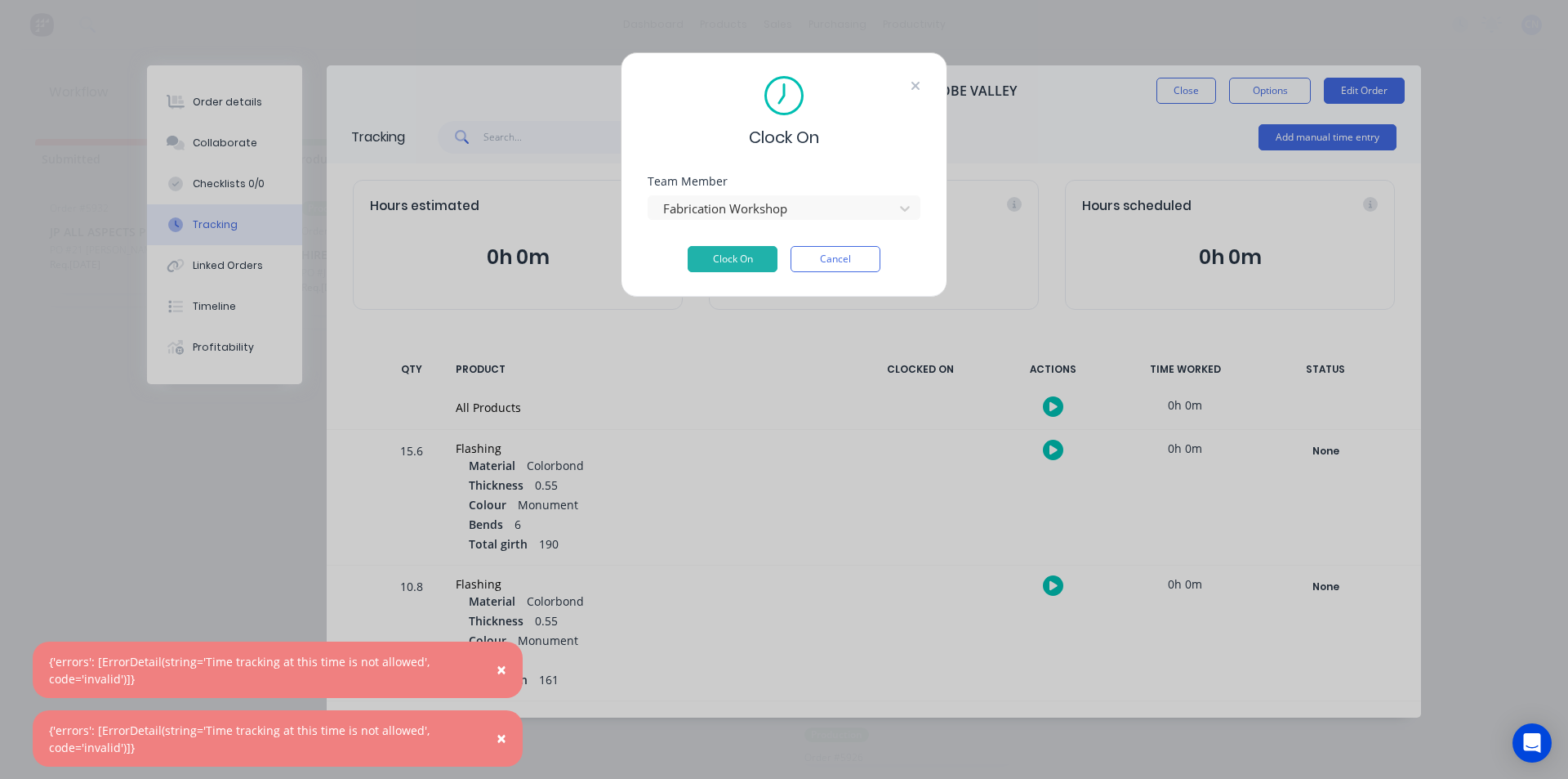
click at [911, 86] on icon at bounding box center [915, 86] width 10 height 13
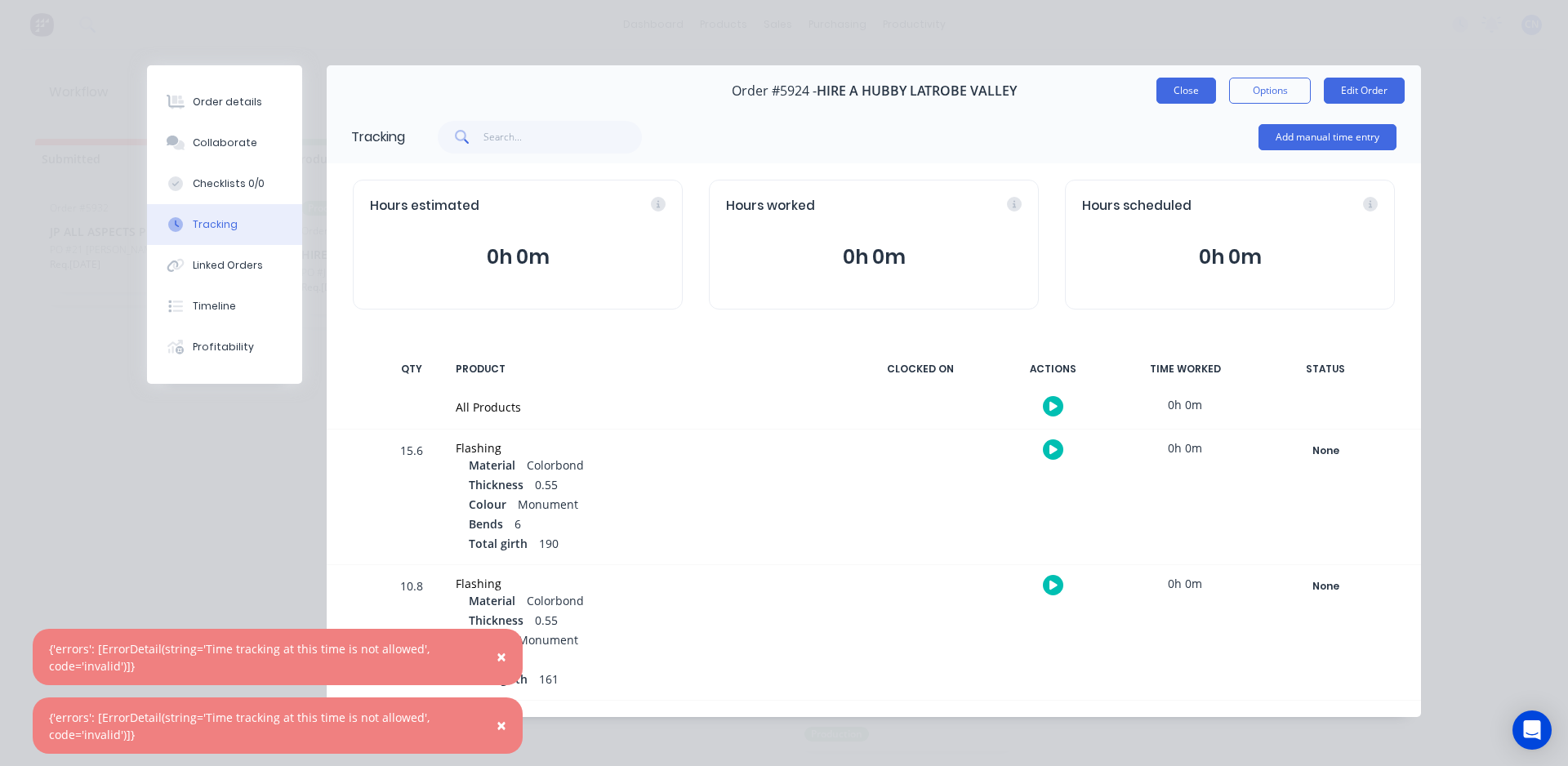
click at [1188, 93] on button "Close" at bounding box center [1186, 91] width 59 height 27
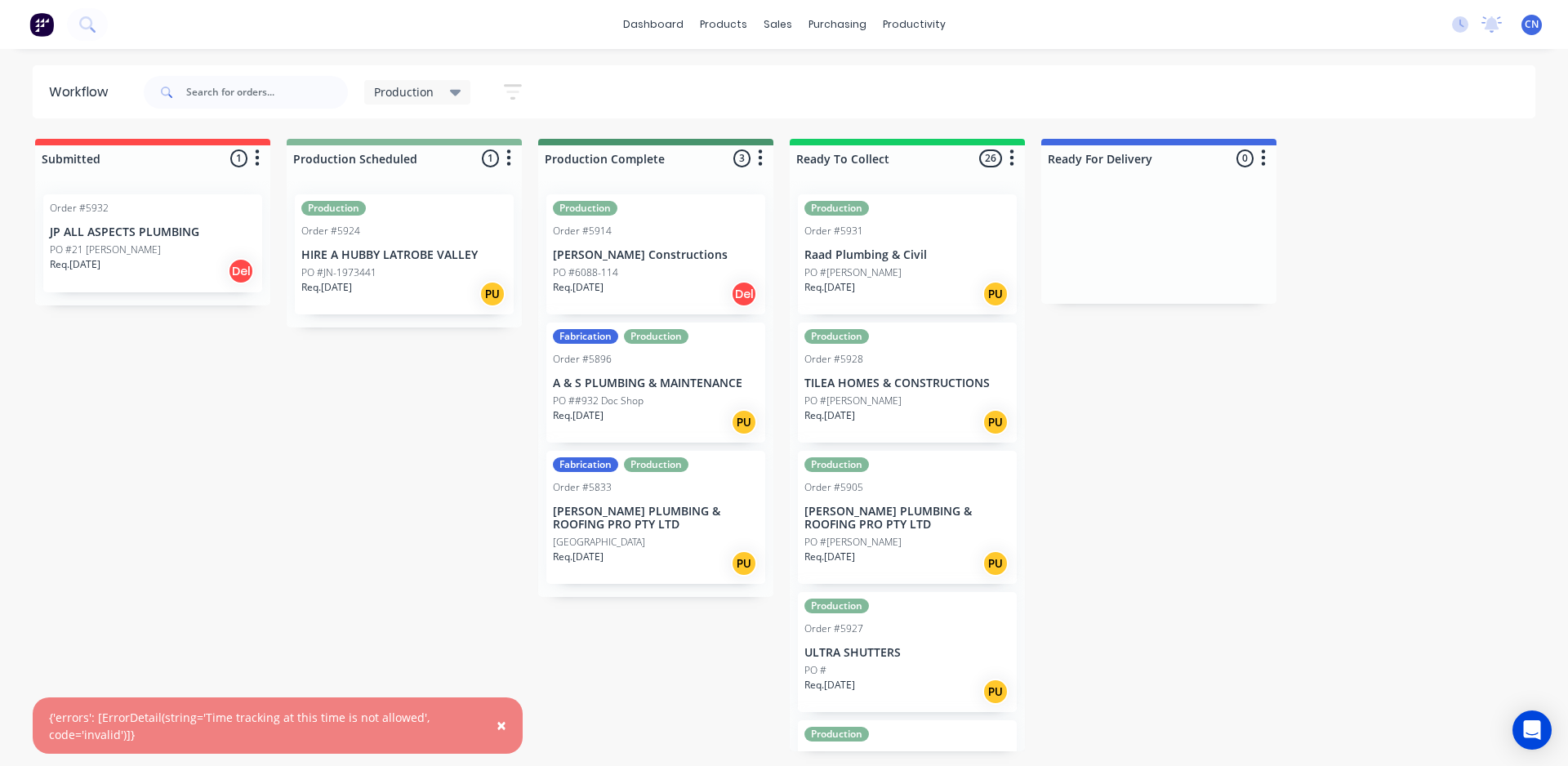
click at [882, 265] on p "PO #[PERSON_NAME]" at bounding box center [853, 273] width 97 height 15
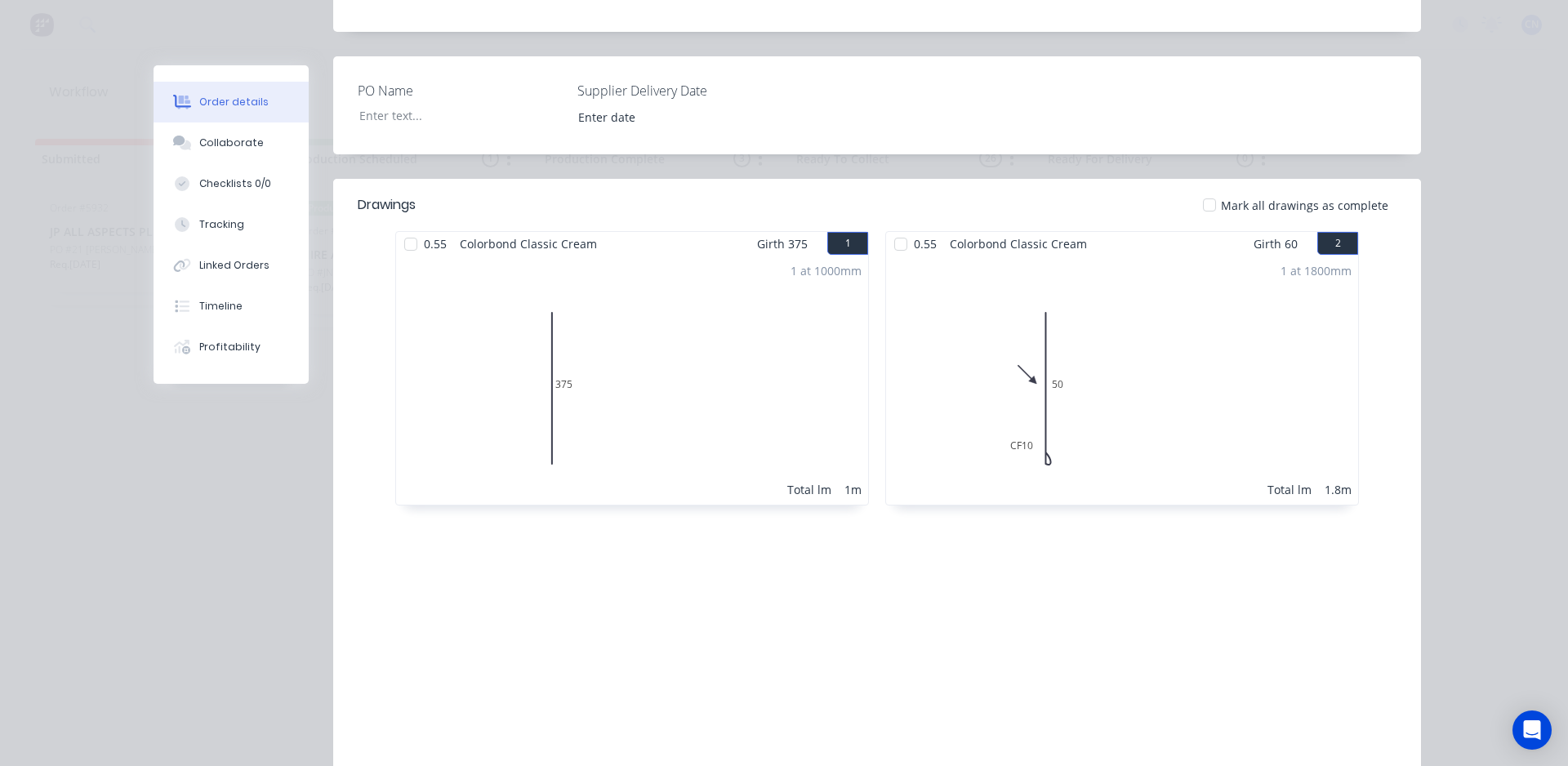
scroll to position [405, 0]
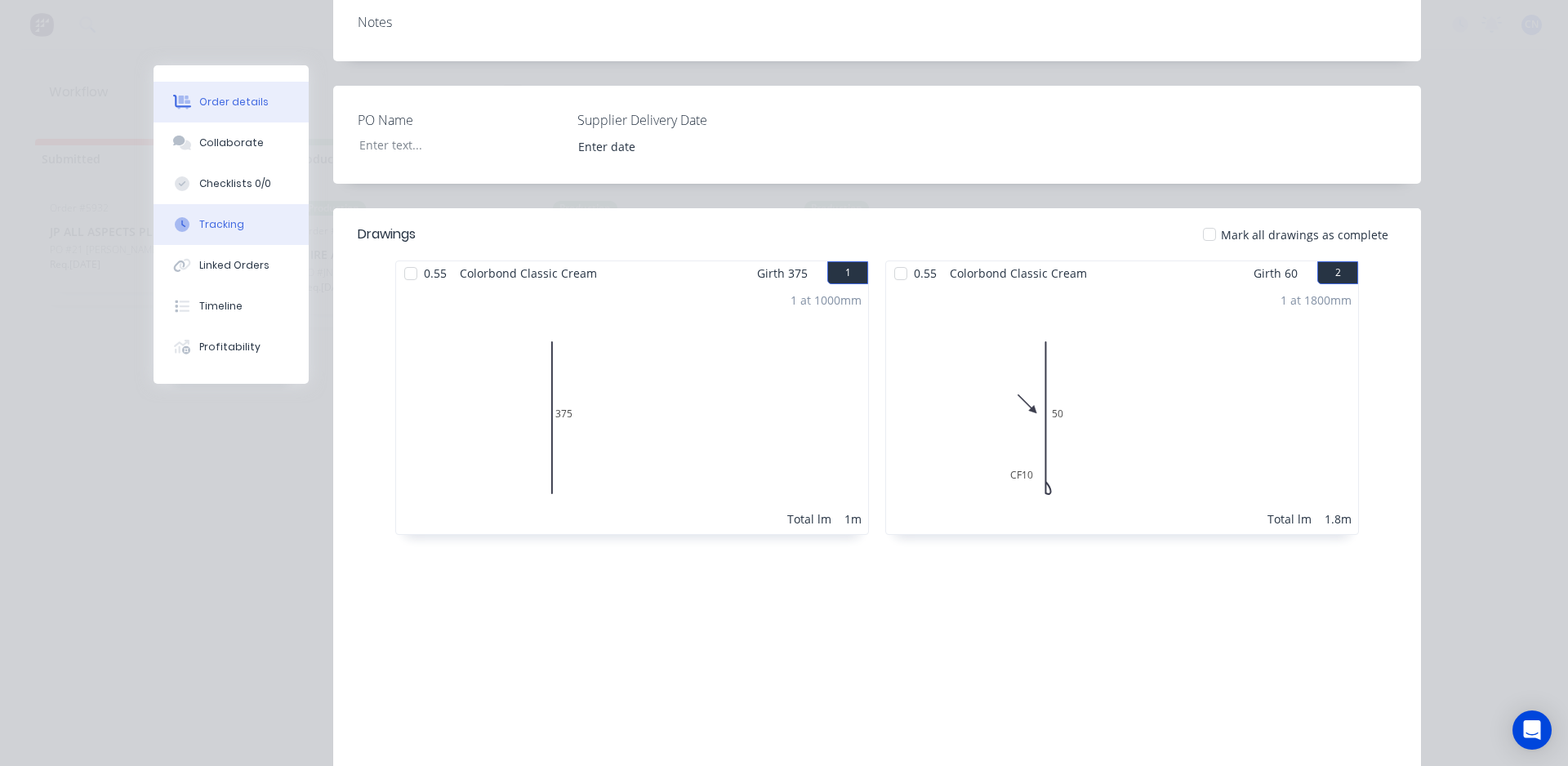
click at [212, 236] on button "Tracking" at bounding box center [231, 224] width 156 height 41
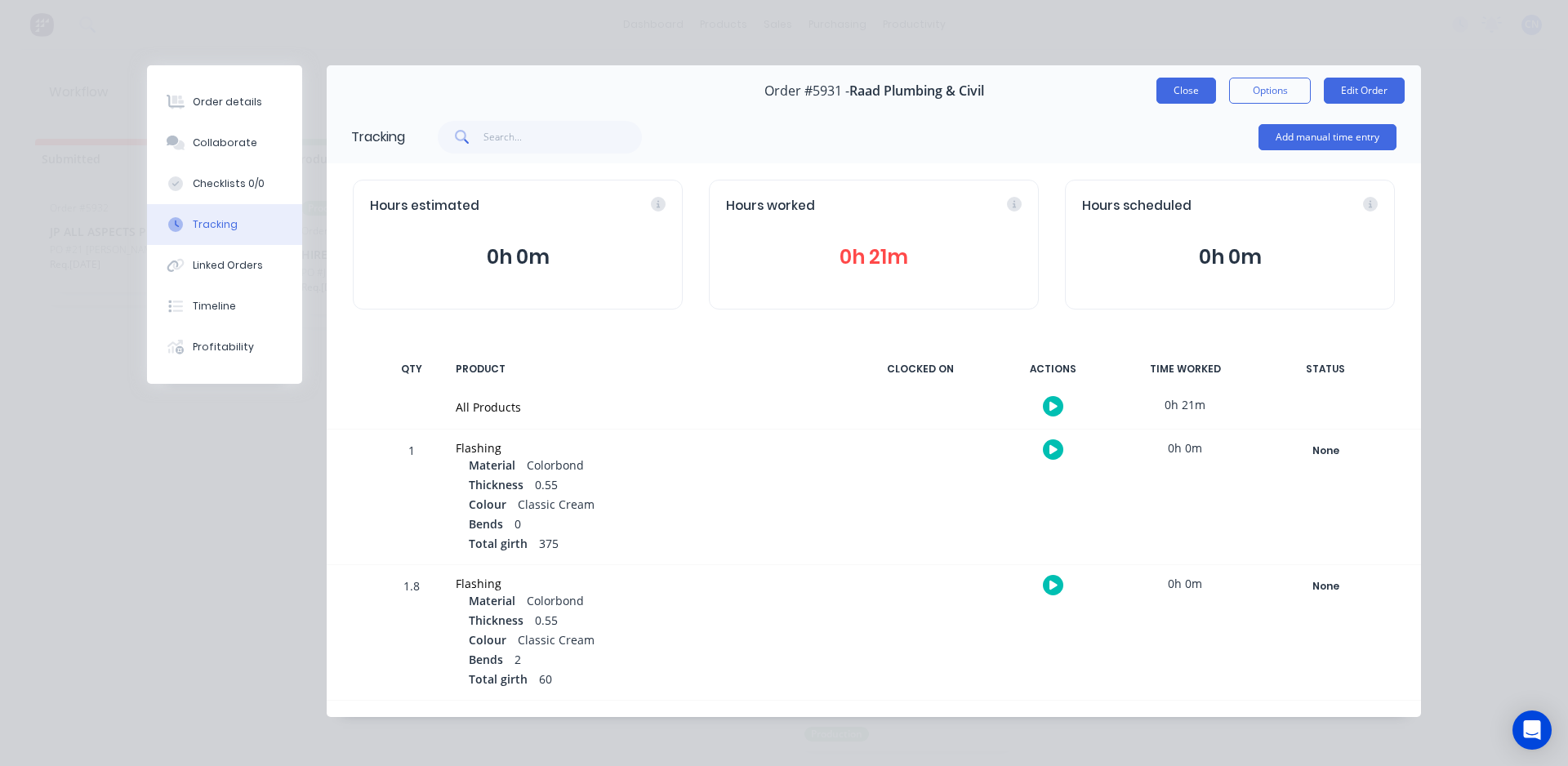
click at [1180, 94] on button "Close" at bounding box center [1186, 91] width 59 height 27
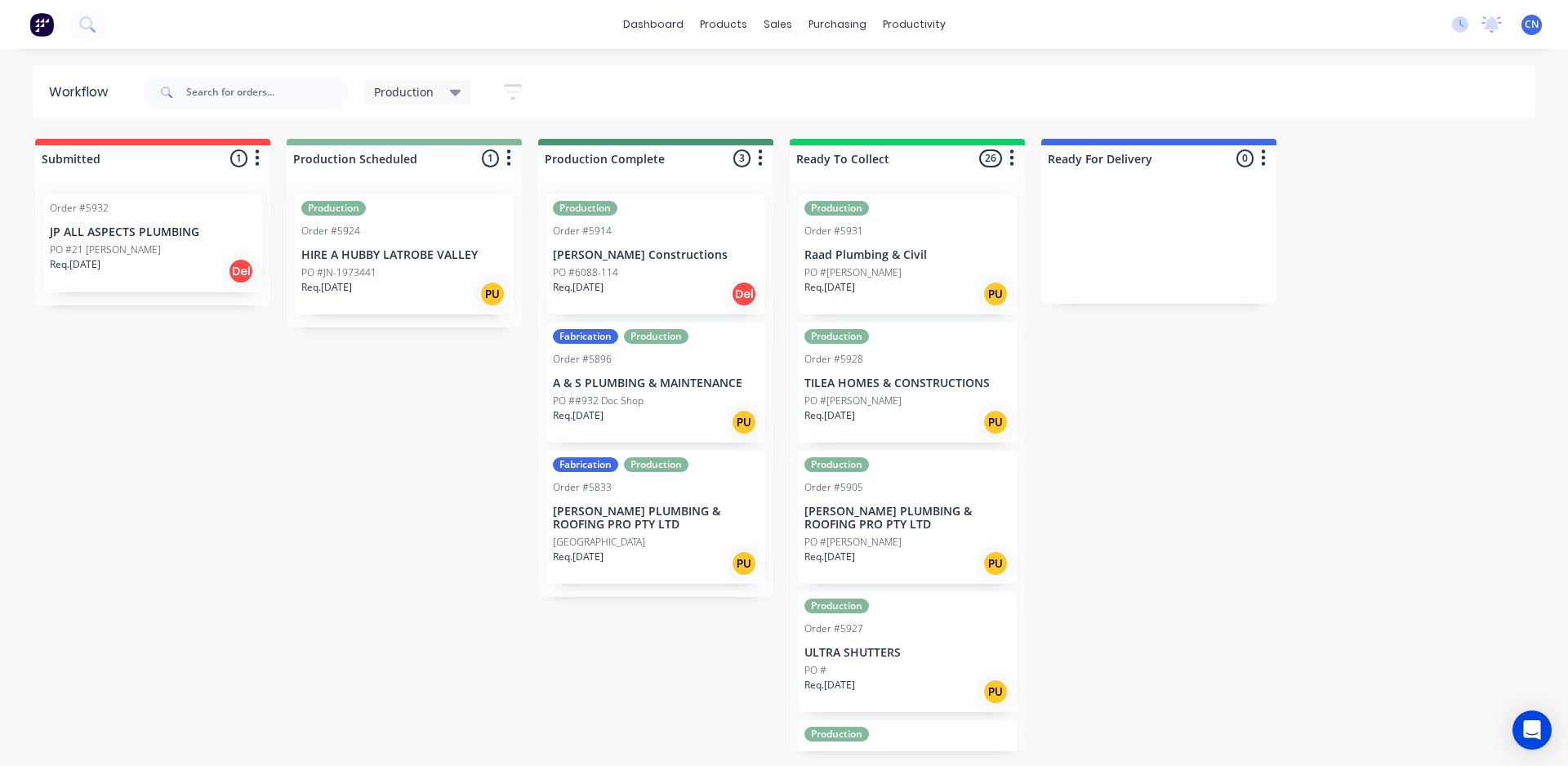
click at [881, 268] on p "PO #[PERSON_NAME]" at bounding box center [853, 273] width 97 height 15
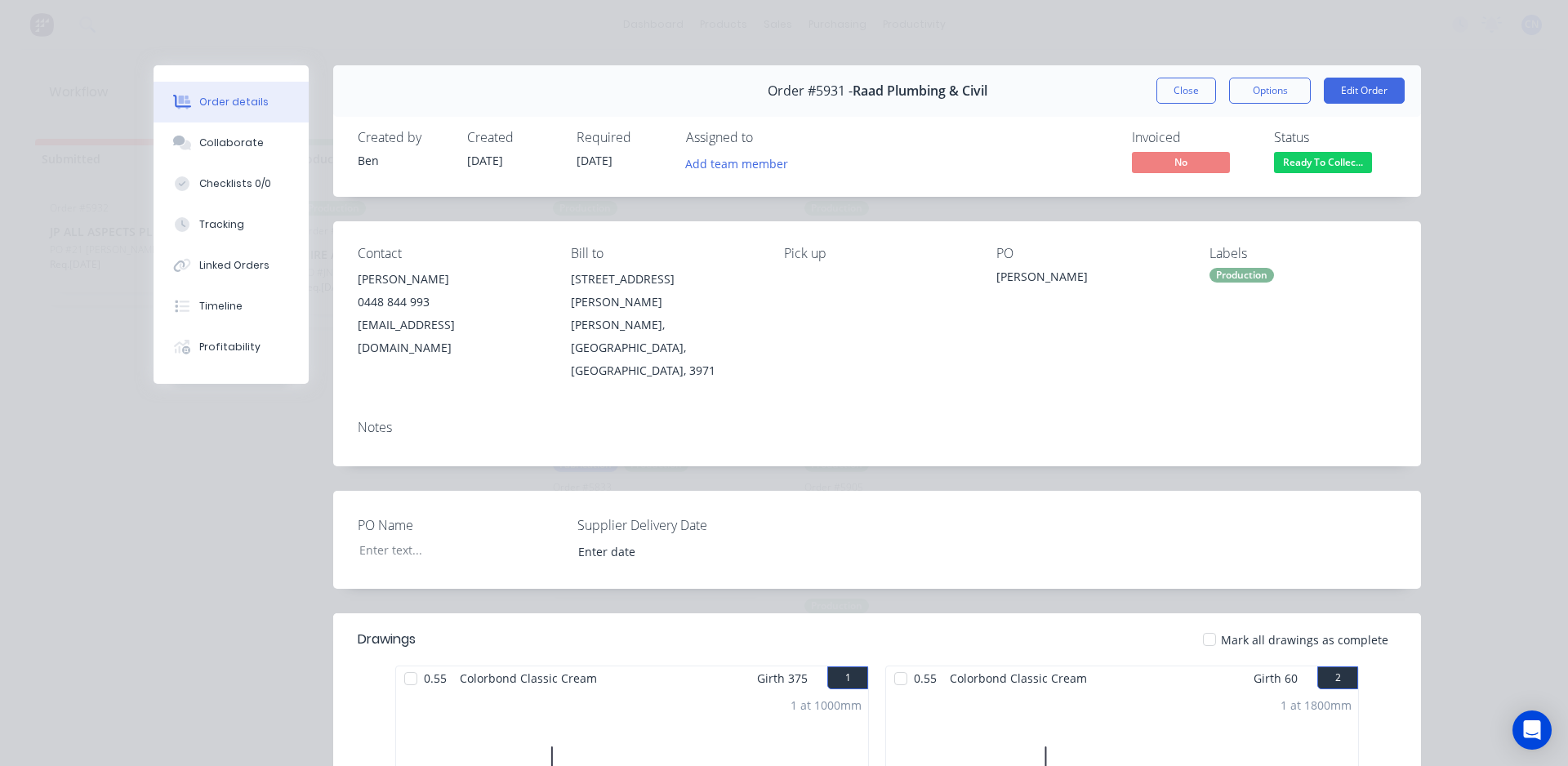
click at [1160, 91] on button "Close" at bounding box center [1186, 91] width 59 height 27
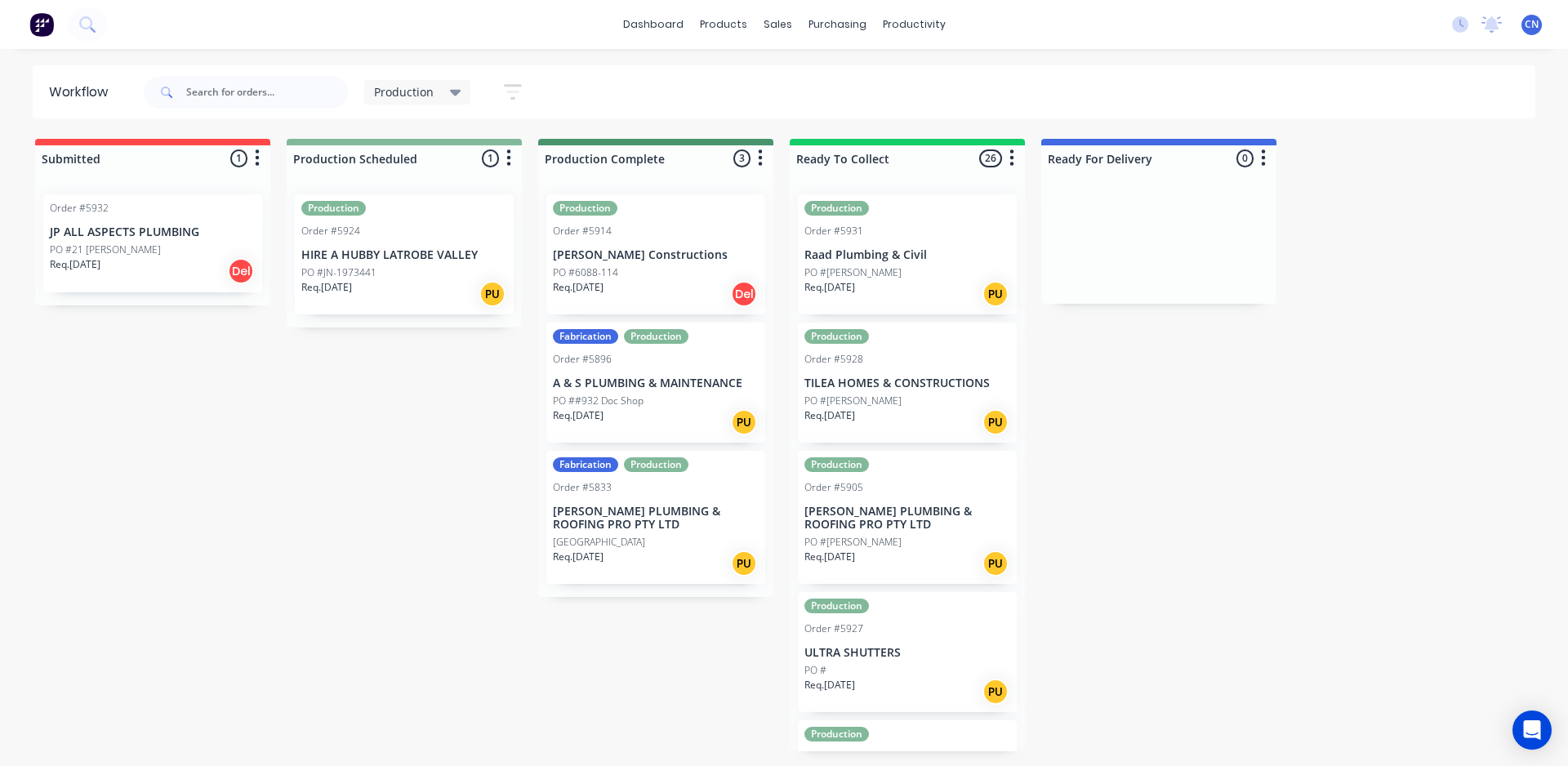
click at [360, 245] on div "Production Order #5924 HIRE A HUBBY LATROBE VALLEY PO #JN-1973441 Req. 24/09/25…" at bounding box center [403, 254] width 219 height 120
